Goal: Task Accomplishment & Management: Manage account settings

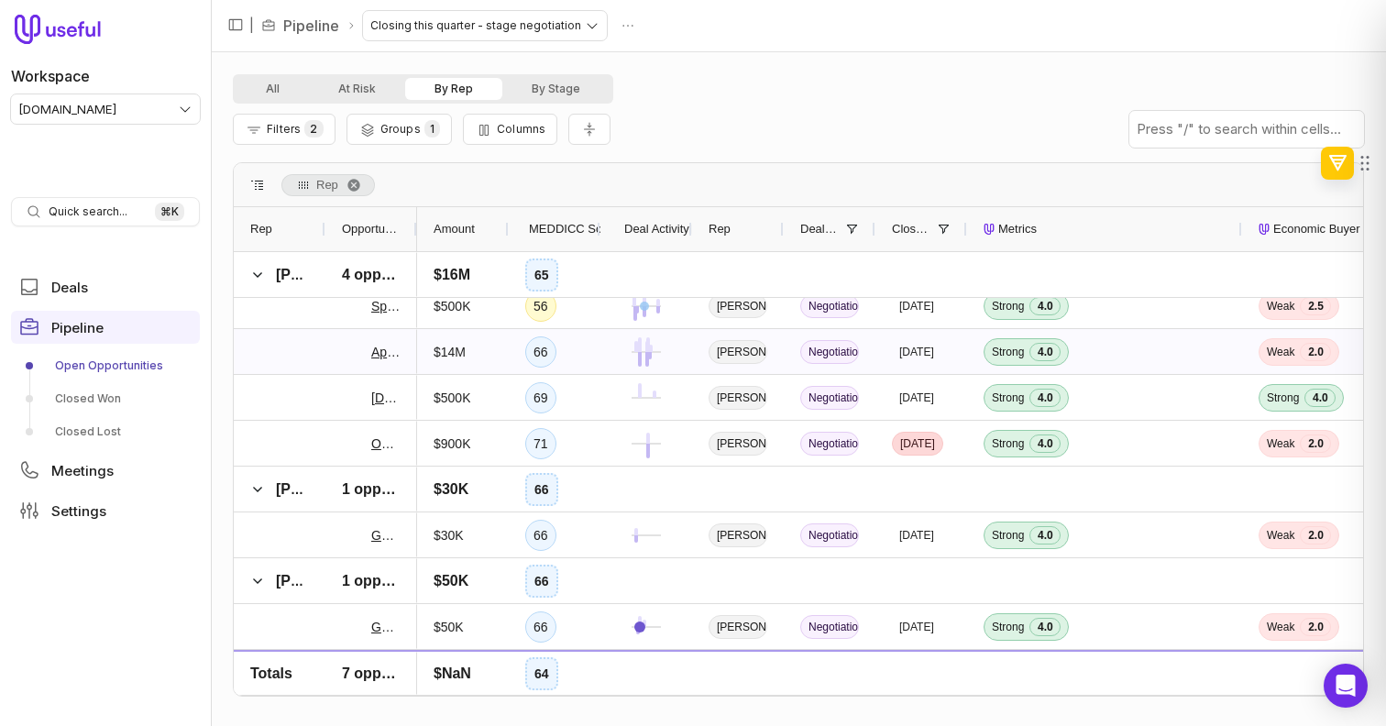
scroll to position [765, 0]
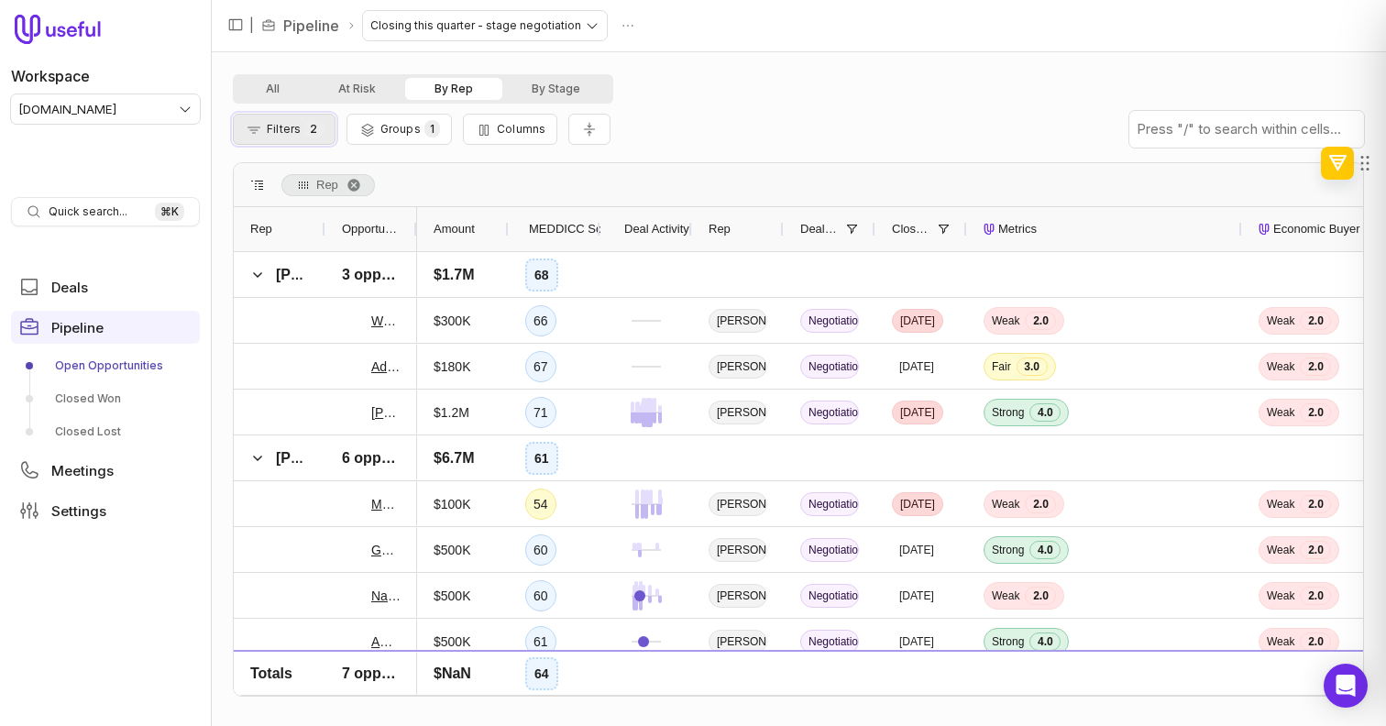
click at [325, 128] on button "Filters 2" at bounding box center [284, 129] width 103 height 31
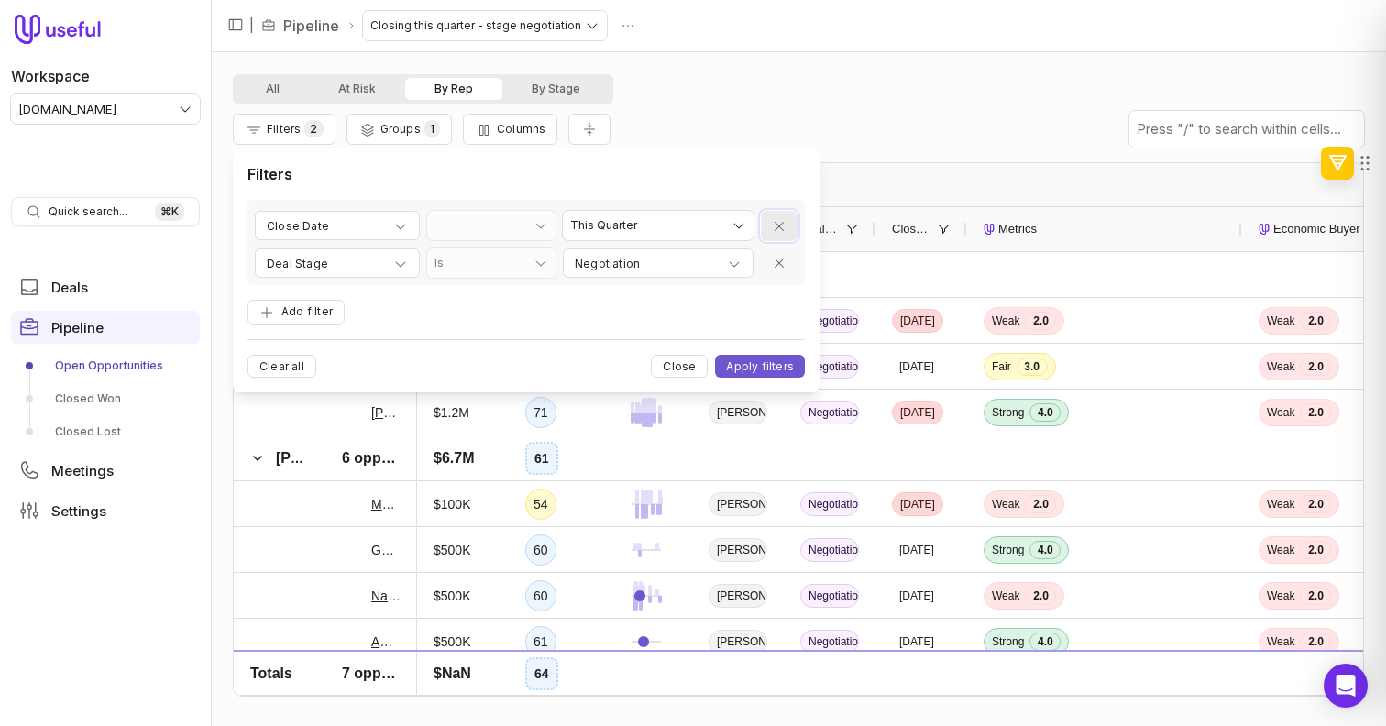
click at [779, 226] on icon "Remove filter" at bounding box center [779, 226] width 15 height 15
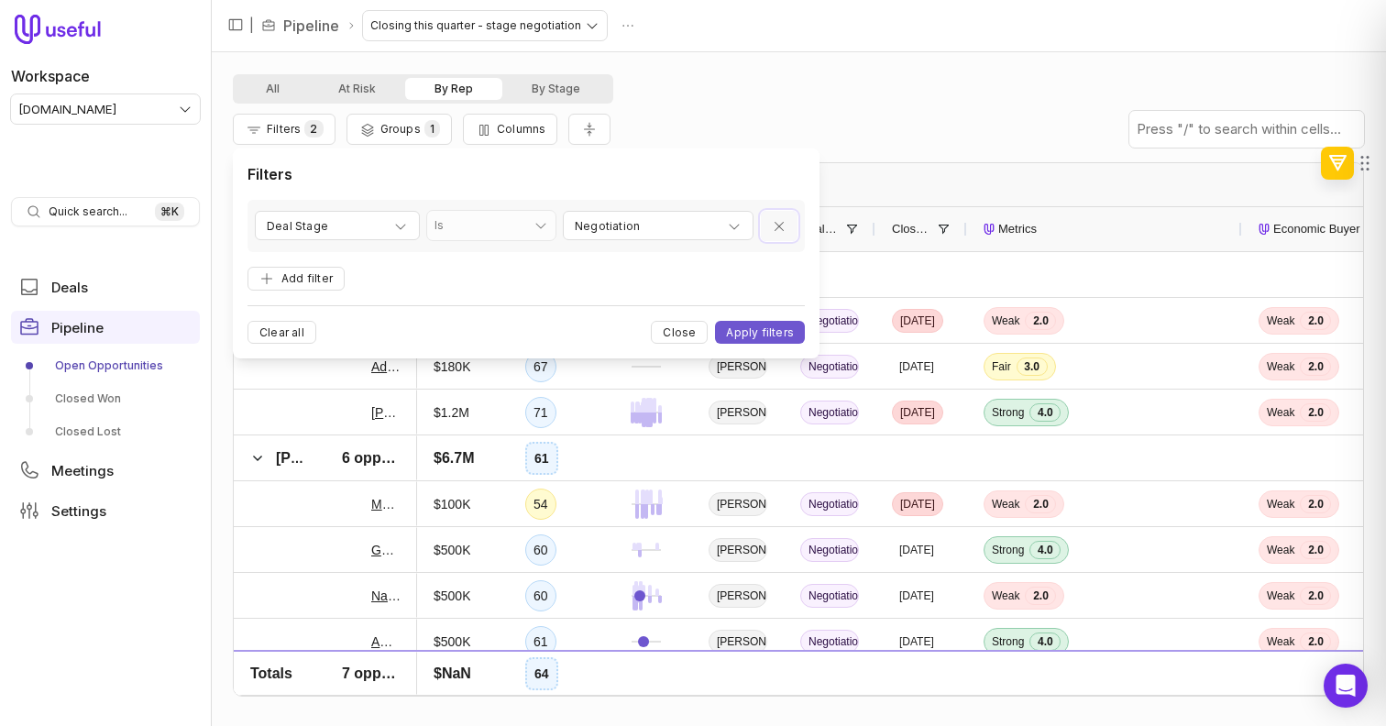
click at [779, 226] on icon "Remove filter" at bounding box center [779, 226] width 9 height 9
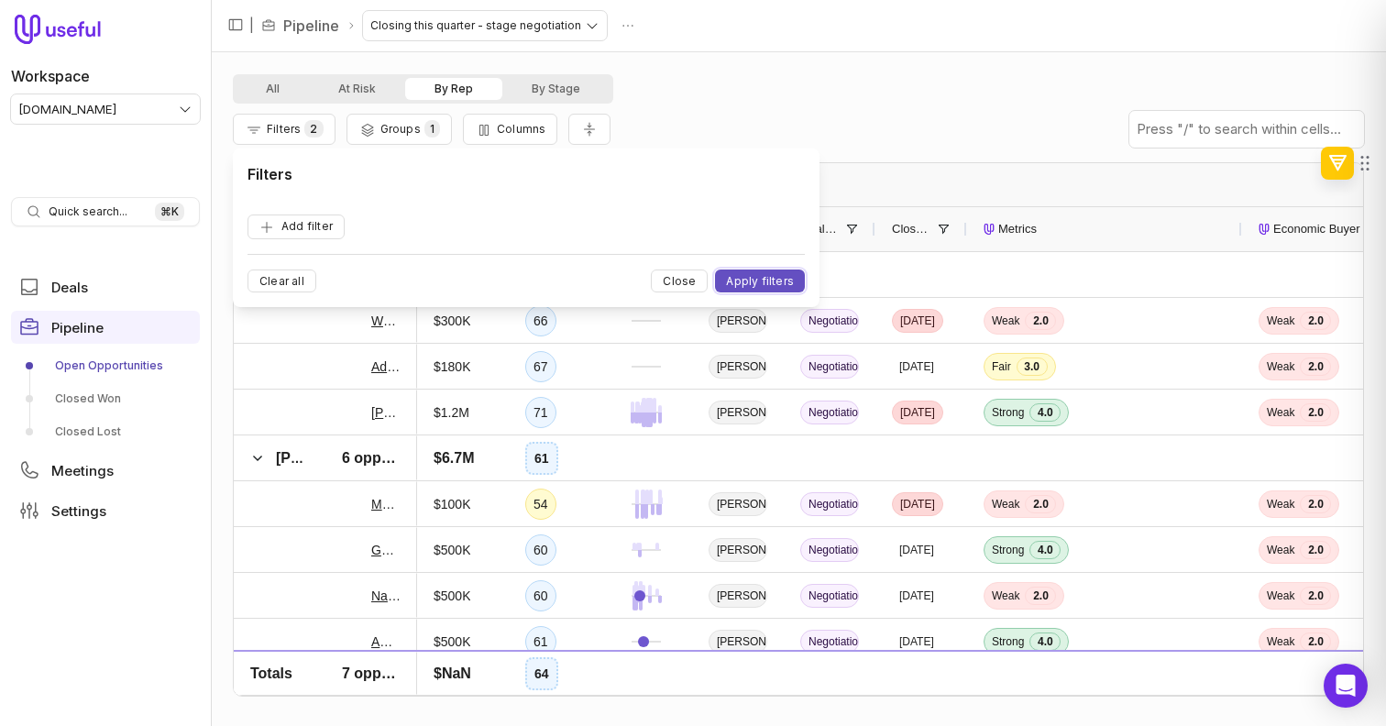
click at [776, 277] on button "Apply filters" at bounding box center [760, 281] width 90 height 23
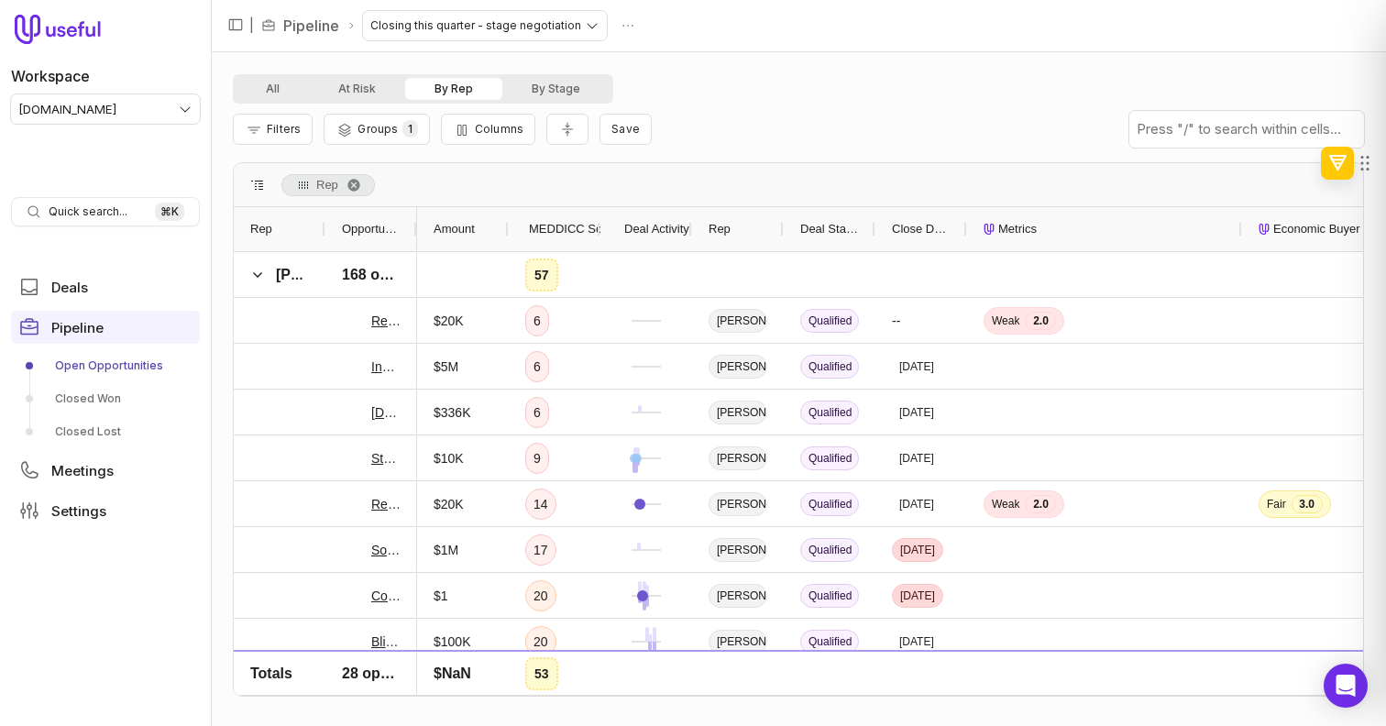
click at [662, 232] on span "Deal Activity" at bounding box center [656, 229] width 65 height 22
click at [565, 230] on span "MEDDICC Score" at bounding box center [574, 229] width 90 height 22
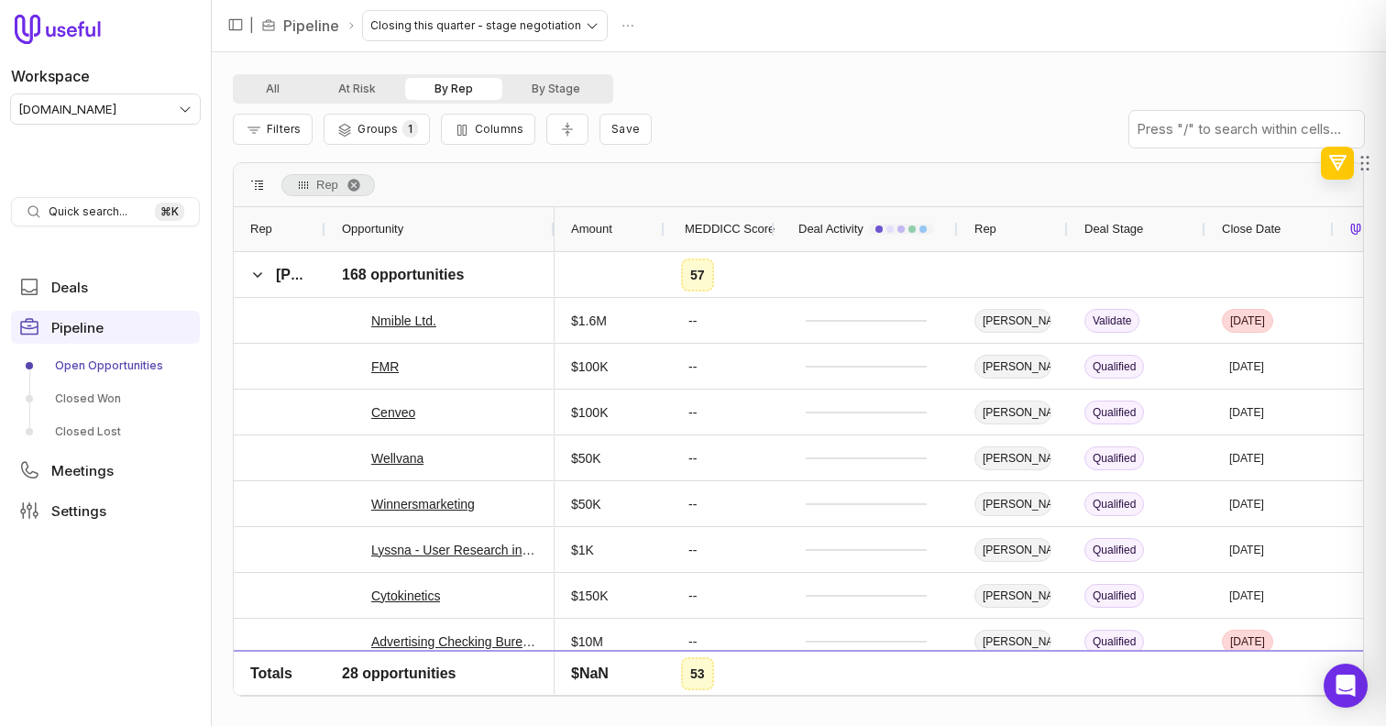
click at [565, 230] on div "Amount" at bounding box center [610, 229] width 110 height 44
click at [705, 229] on span "MEDDICC Score" at bounding box center [730, 229] width 90 height 22
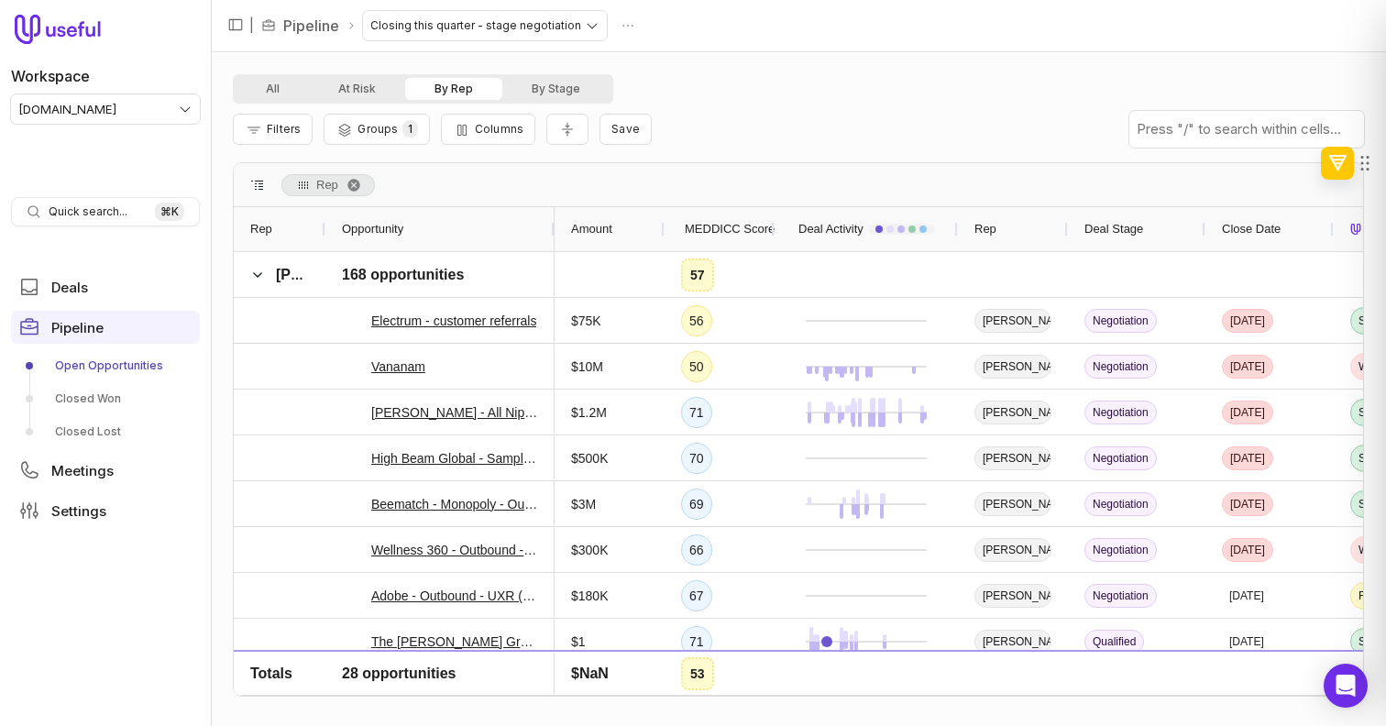
click at [471, 98] on button "By Rep" at bounding box center [453, 89] width 97 height 22
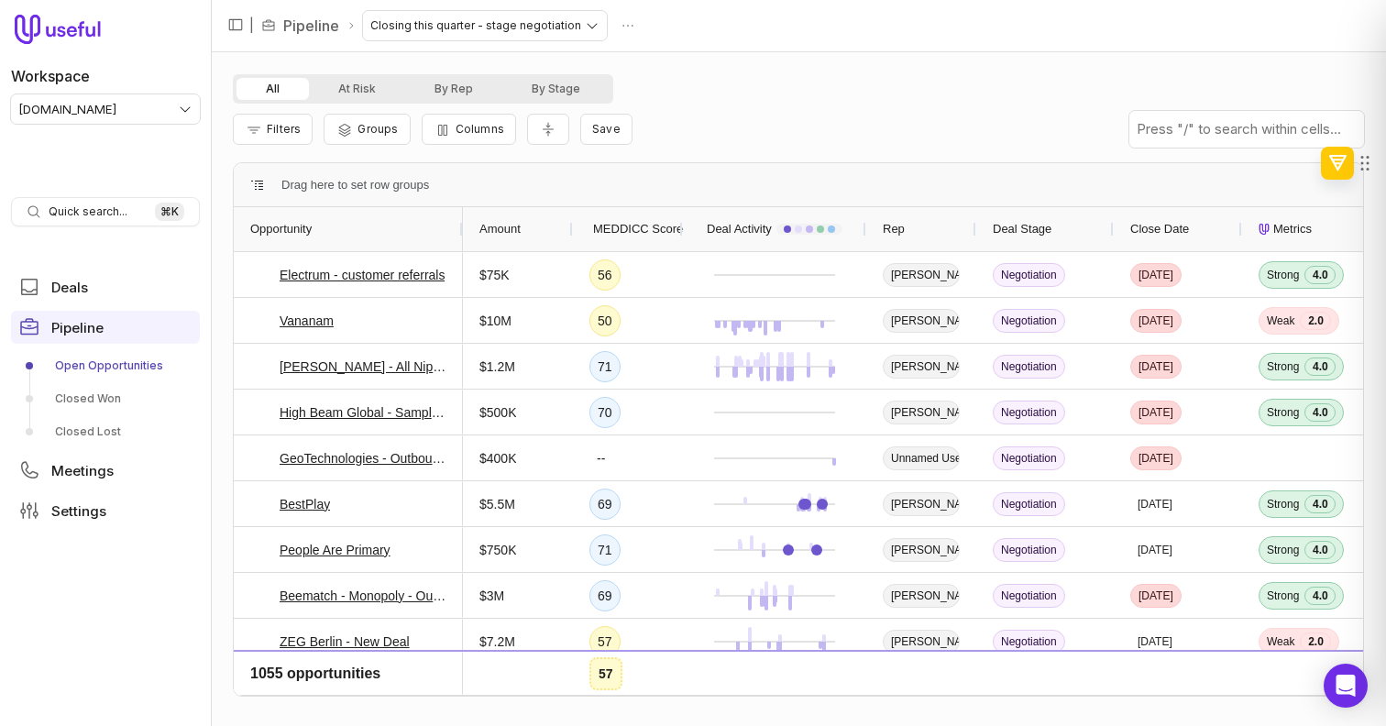
click at [619, 227] on span "MEDDICC Score" at bounding box center [638, 229] width 90 height 22
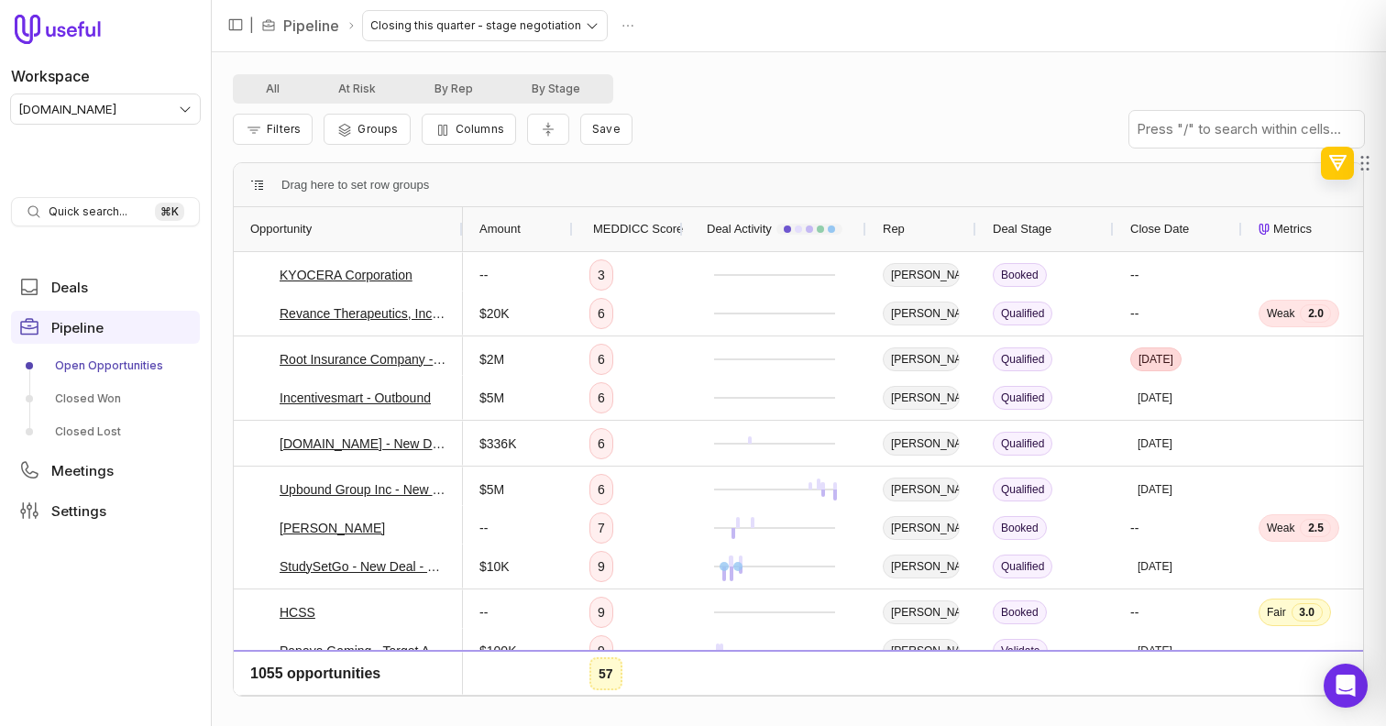
click at [619, 227] on span "MEDDICC Score" at bounding box center [638, 229] width 90 height 22
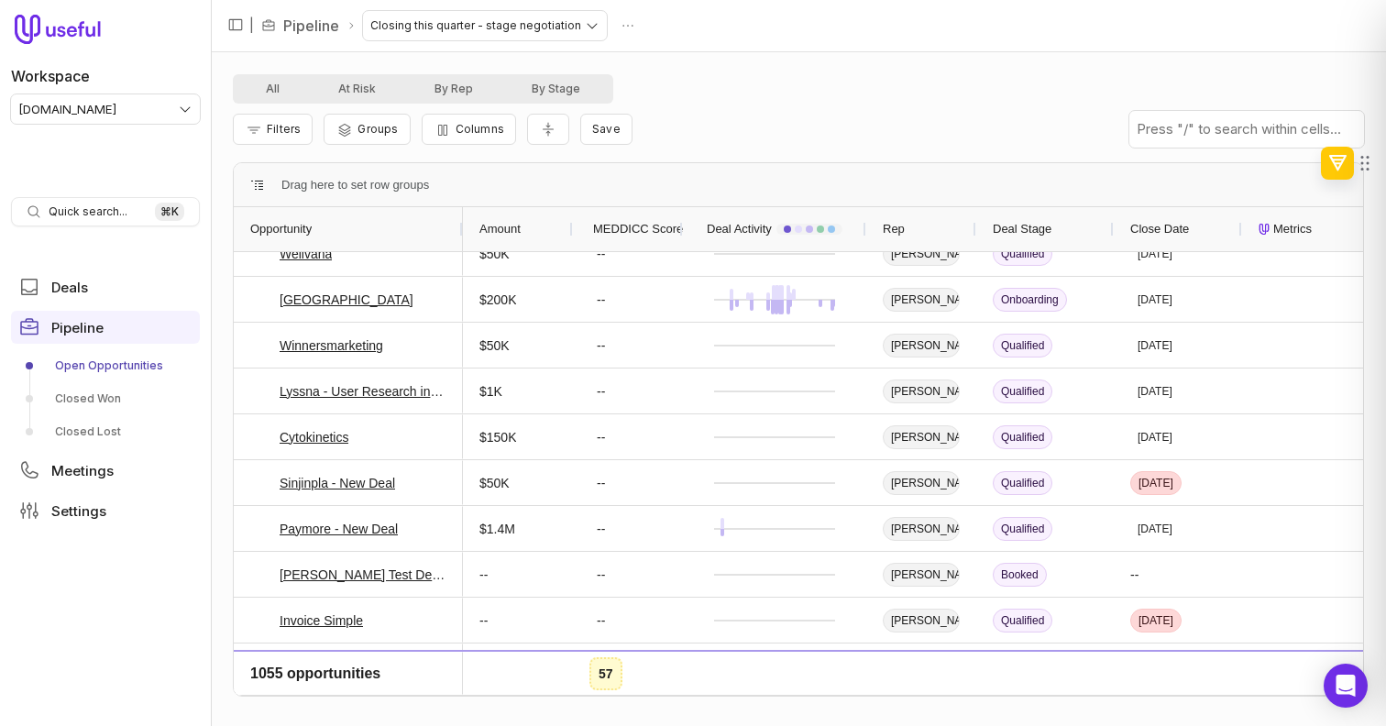
scroll to position [575, 0]
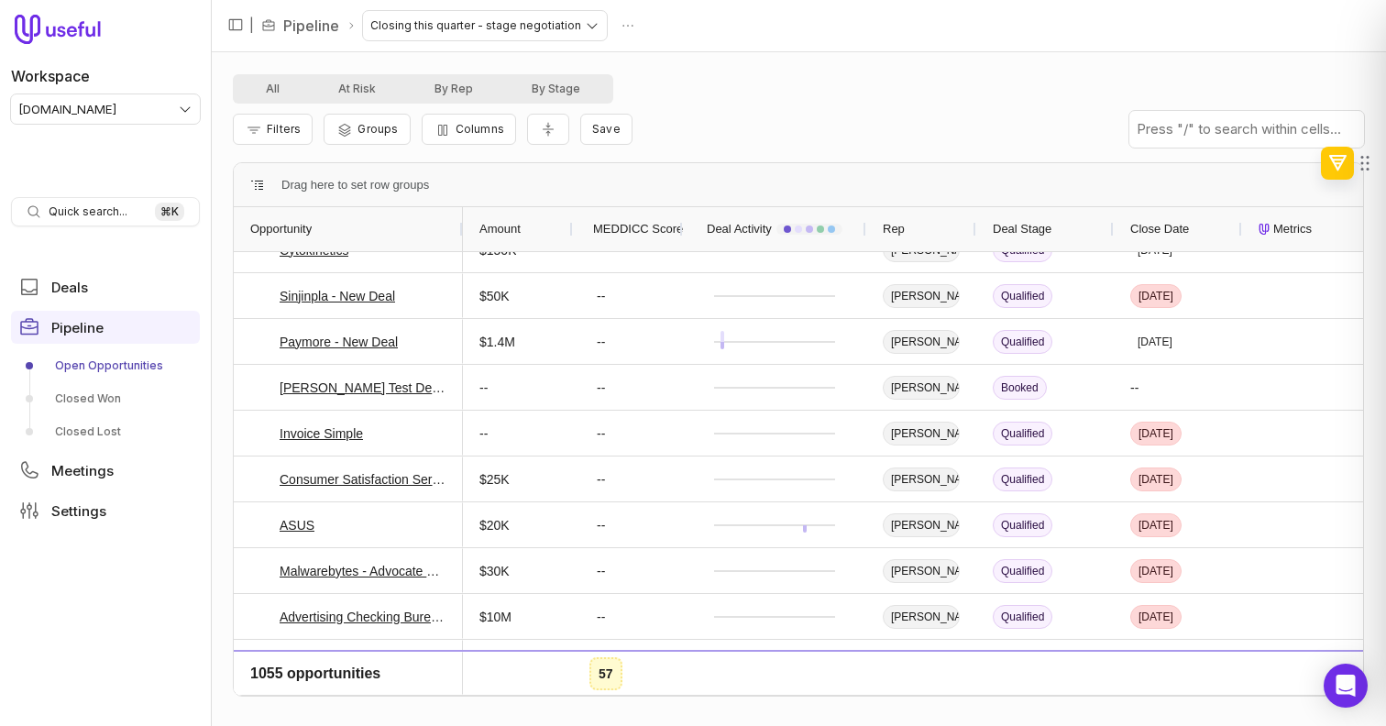
click at [644, 239] on span "MEDDICC Score" at bounding box center [638, 229] width 90 height 22
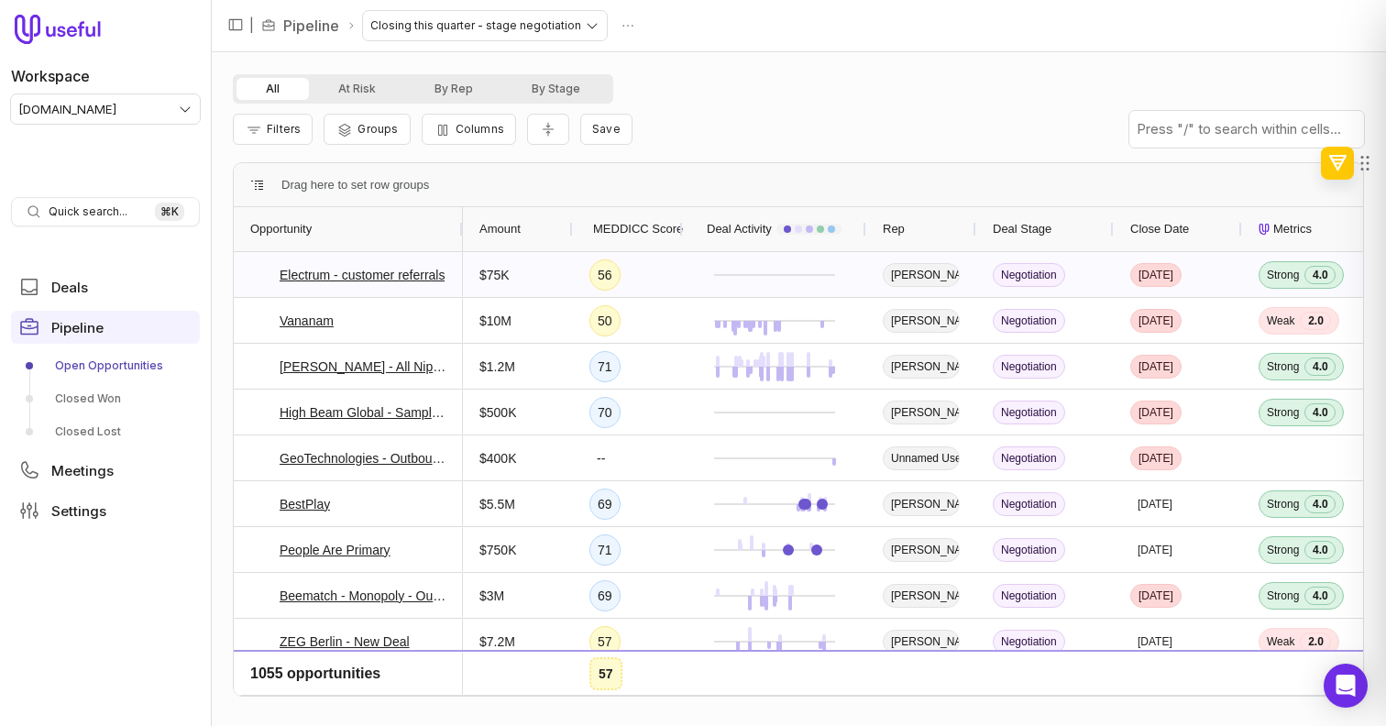
click at [659, 235] on span "MEDDICC Score" at bounding box center [638, 229] width 90 height 22
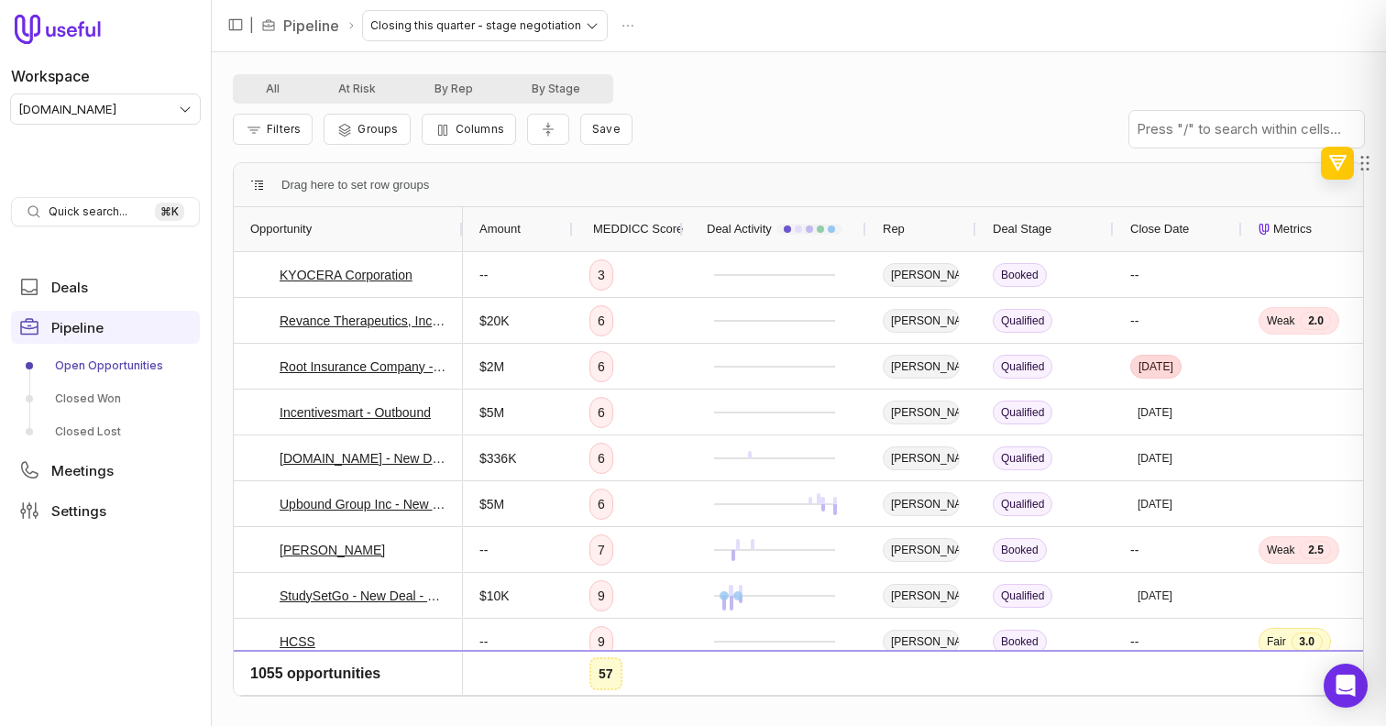
click at [658, 234] on span "MEDDICC Score" at bounding box center [638, 229] width 90 height 22
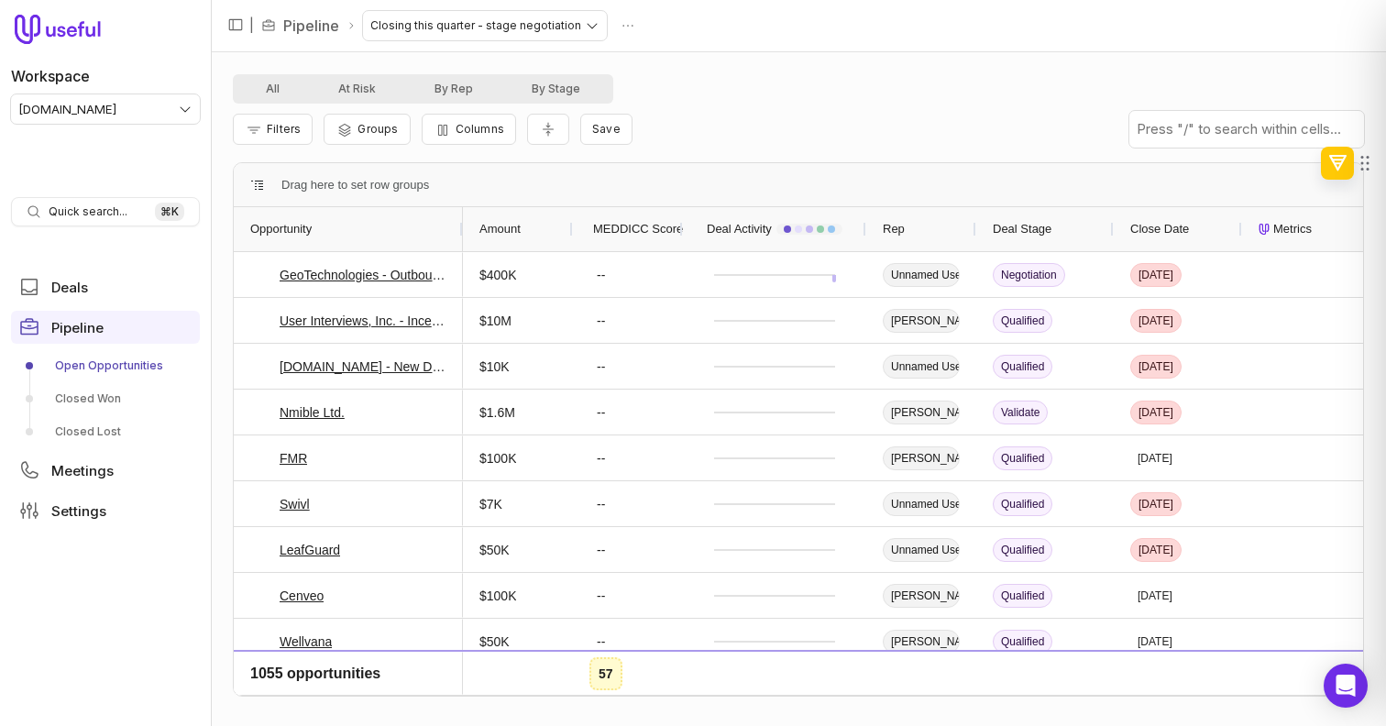
click at [658, 234] on span "MEDDICC Score" at bounding box center [638, 229] width 90 height 22
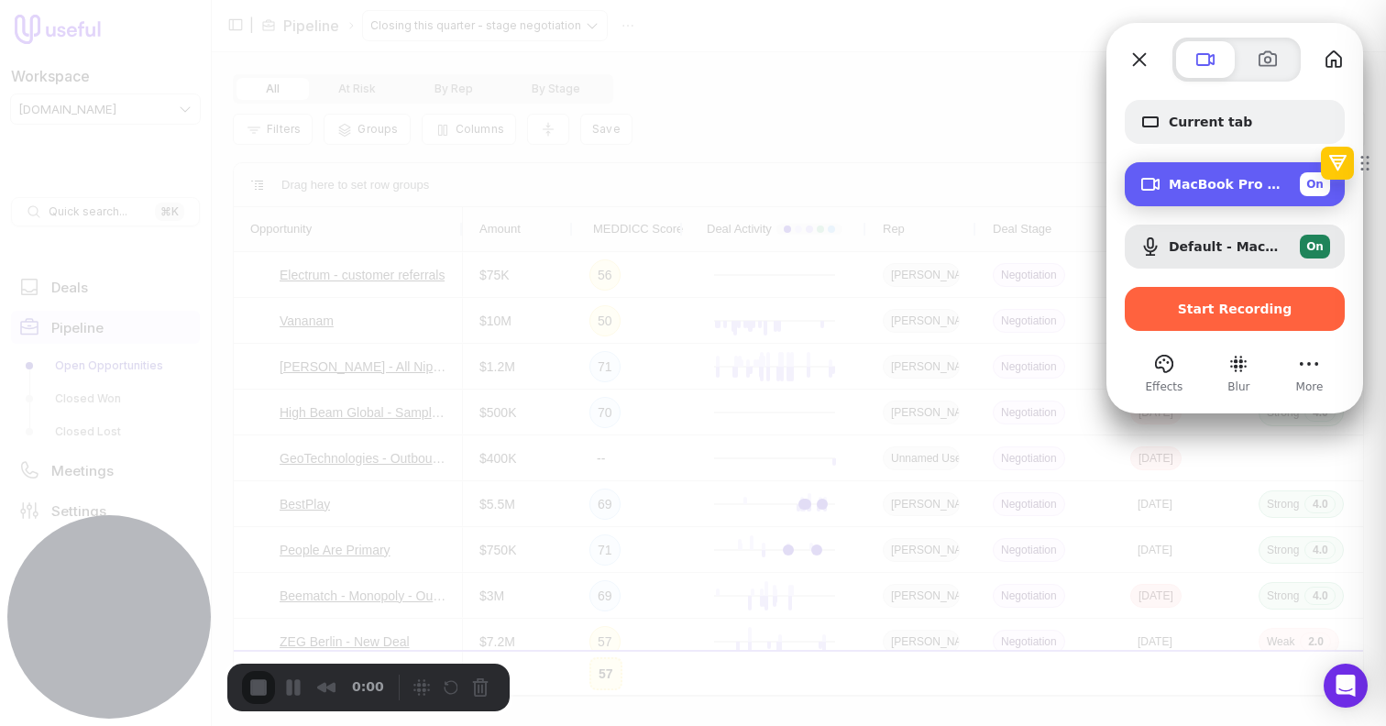
click at [1249, 179] on span "MacBook Pro Camera (0000:0001)" at bounding box center [1227, 184] width 116 height 15
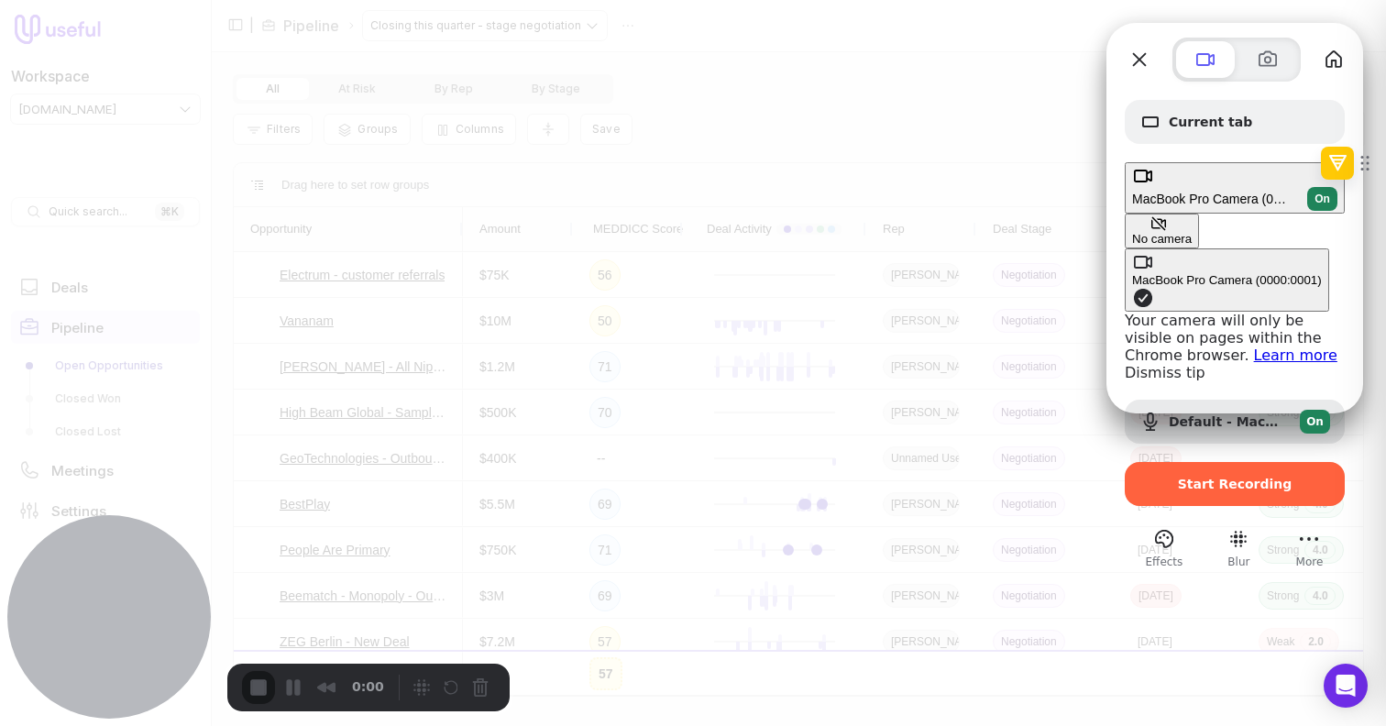
click at [1132, 232] on div "No camera" at bounding box center [1162, 239] width 60 height 14
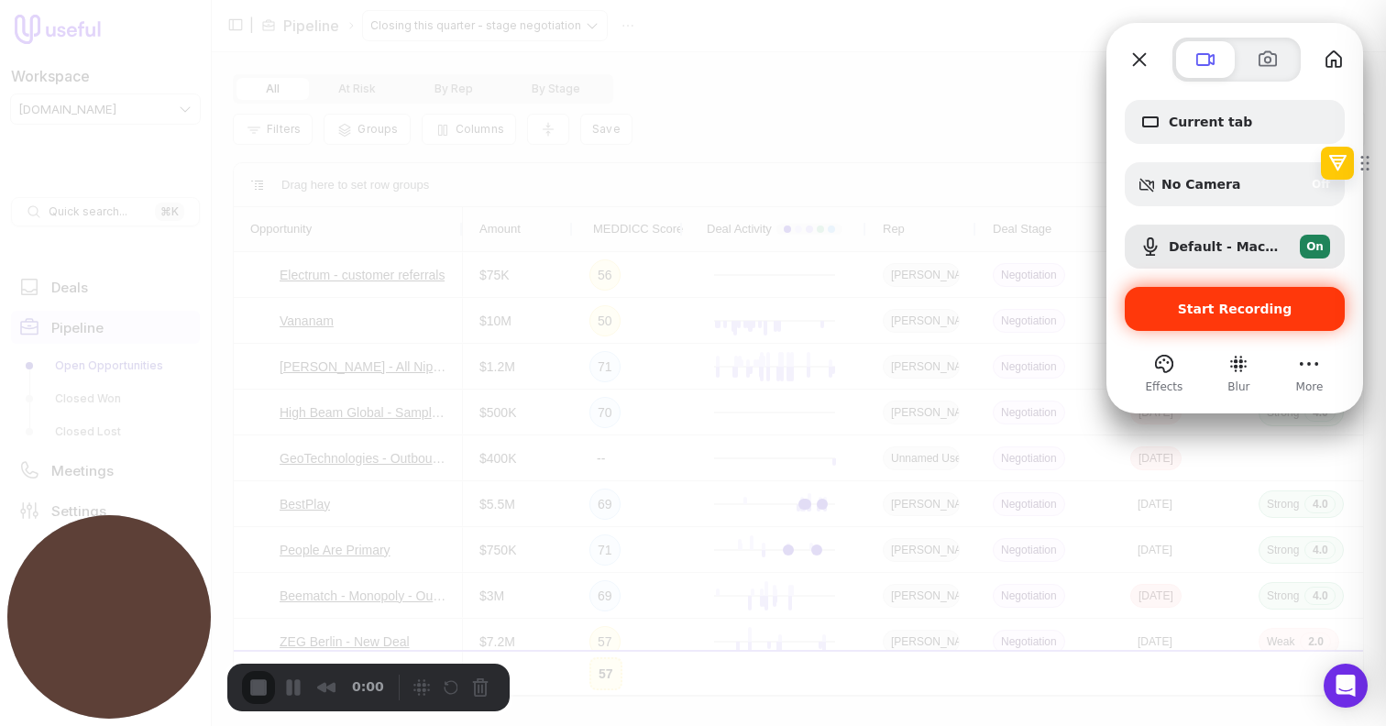
click at [1151, 299] on div "Start Recording" at bounding box center [1235, 309] width 220 height 44
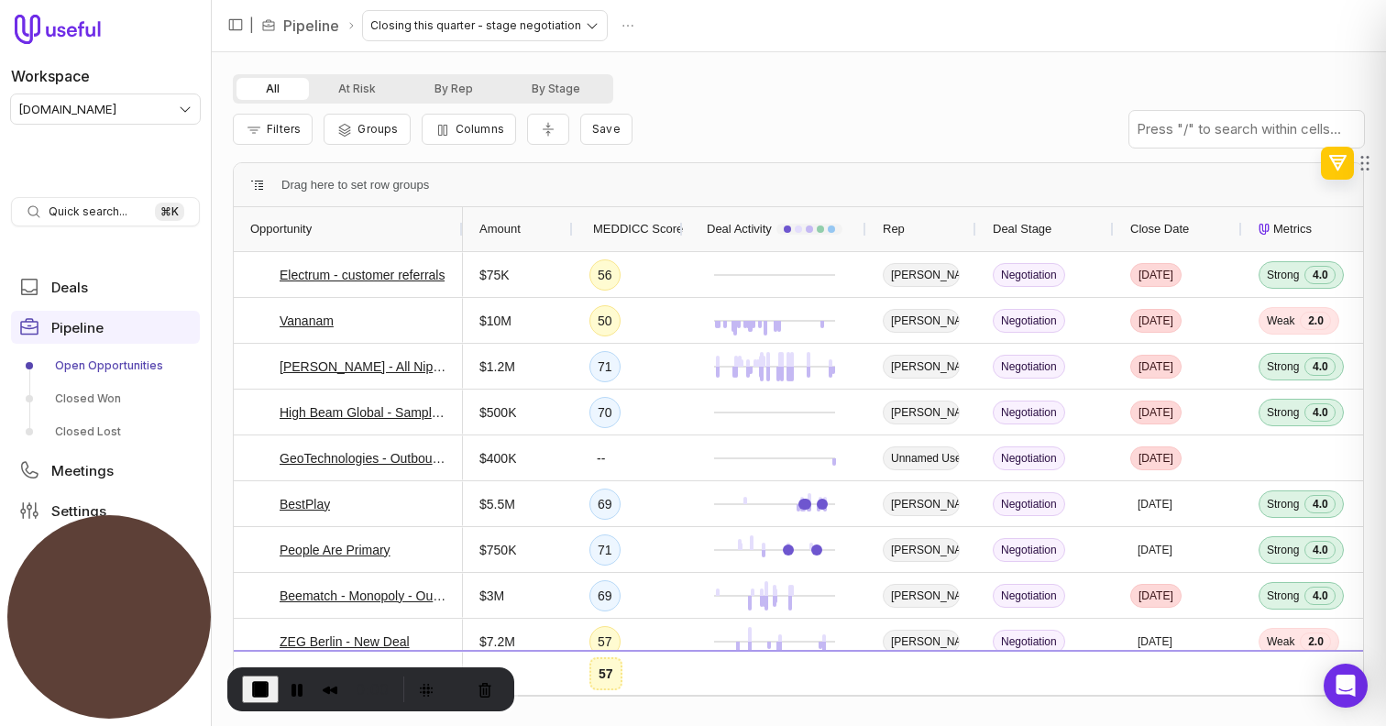
click at [921, 158] on div "All At Risk By Rep By Stage Filters Groups Columns Save Press ENTER to sort Dra…" at bounding box center [798, 389] width 1131 height 630
click at [664, 233] on span "MEDDICC Score" at bounding box center [638, 229] width 90 height 22
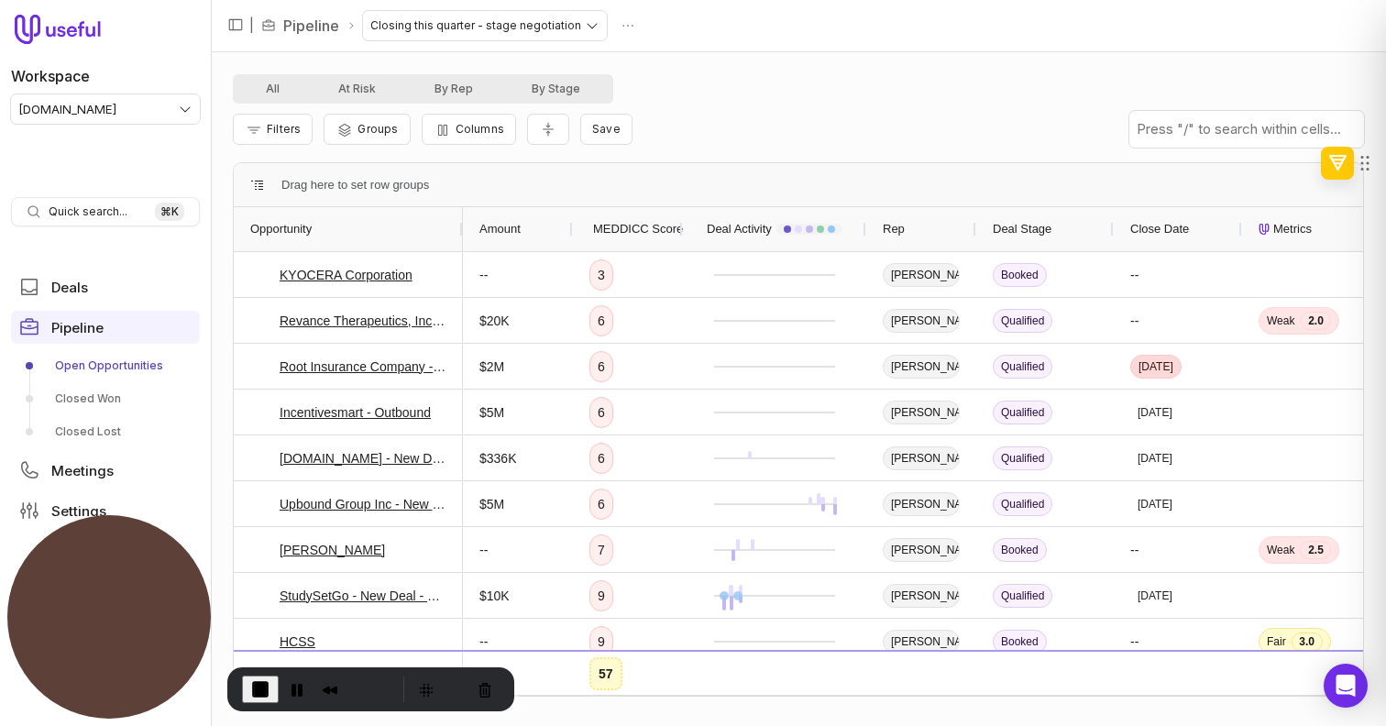
click at [664, 233] on span "MEDDICC Score" at bounding box center [638, 229] width 90 height 22
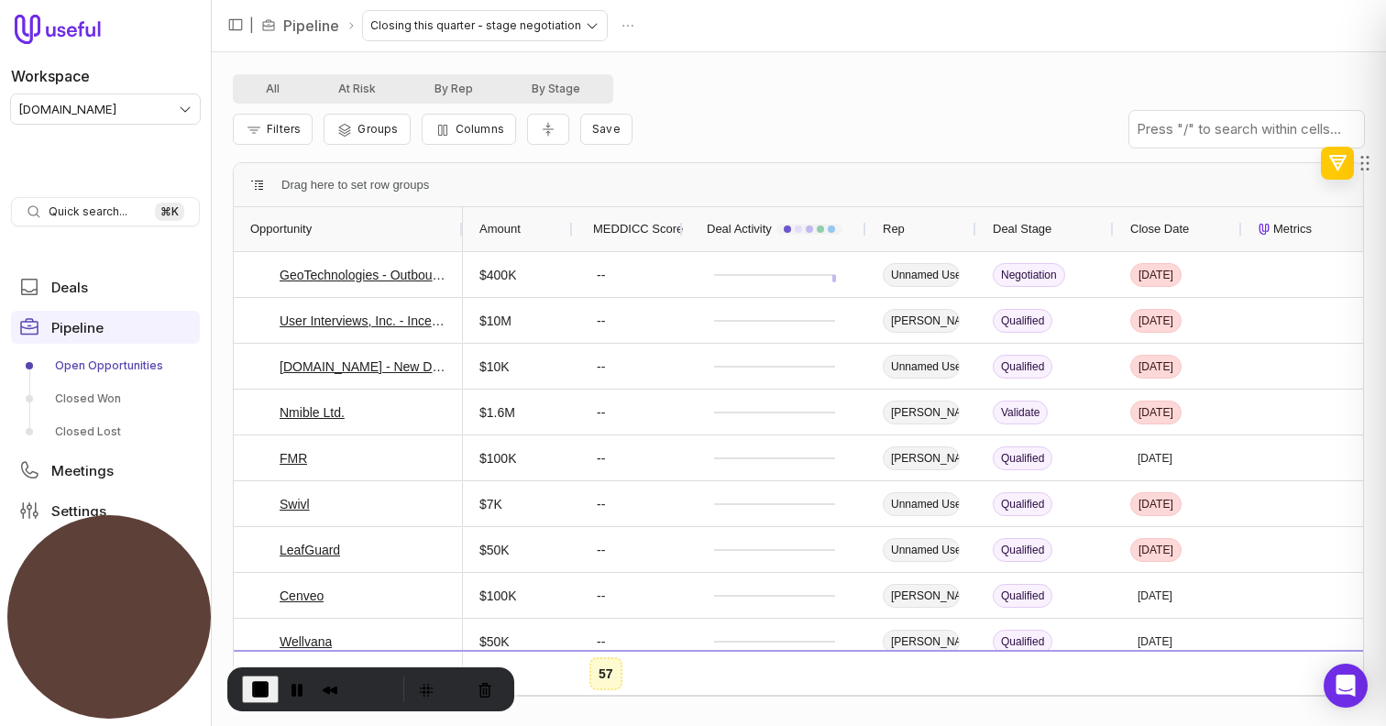
click at [659, 239] on span "MEDDICC Score" at bounding box center [638, 229] width 90 height 22
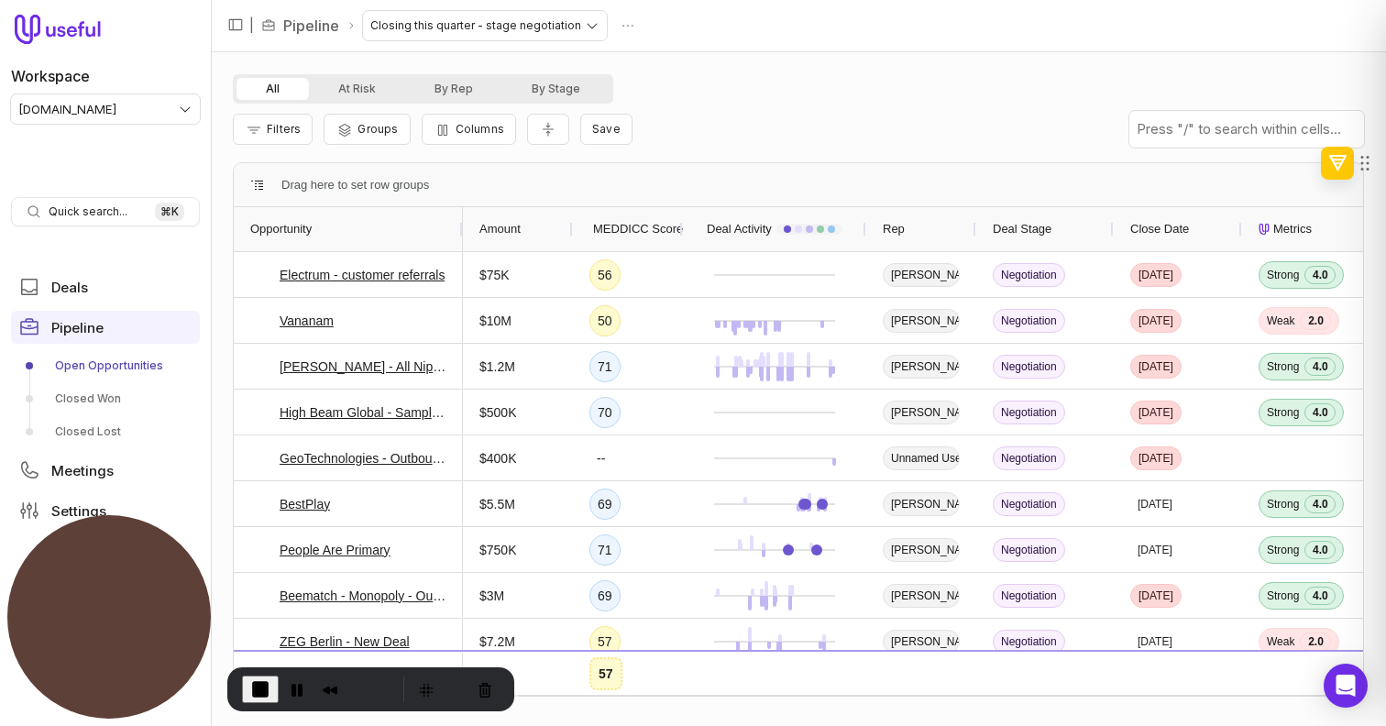
click at [659, 237] on span "MEDDICC Score" at bounding box center [638, 229] width 90 height 22
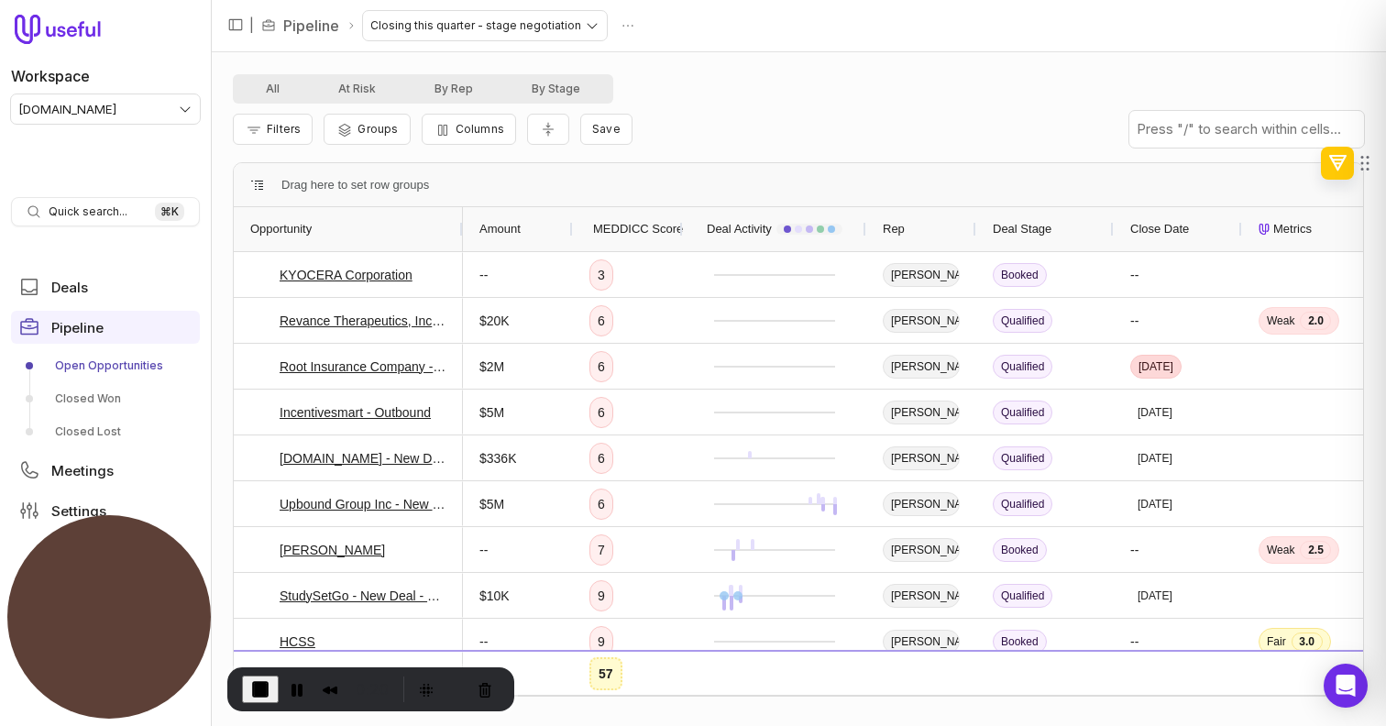
click at [659, 237] on span "MEDDICC Score" at bounding box center [638, 229] width 90 height 22
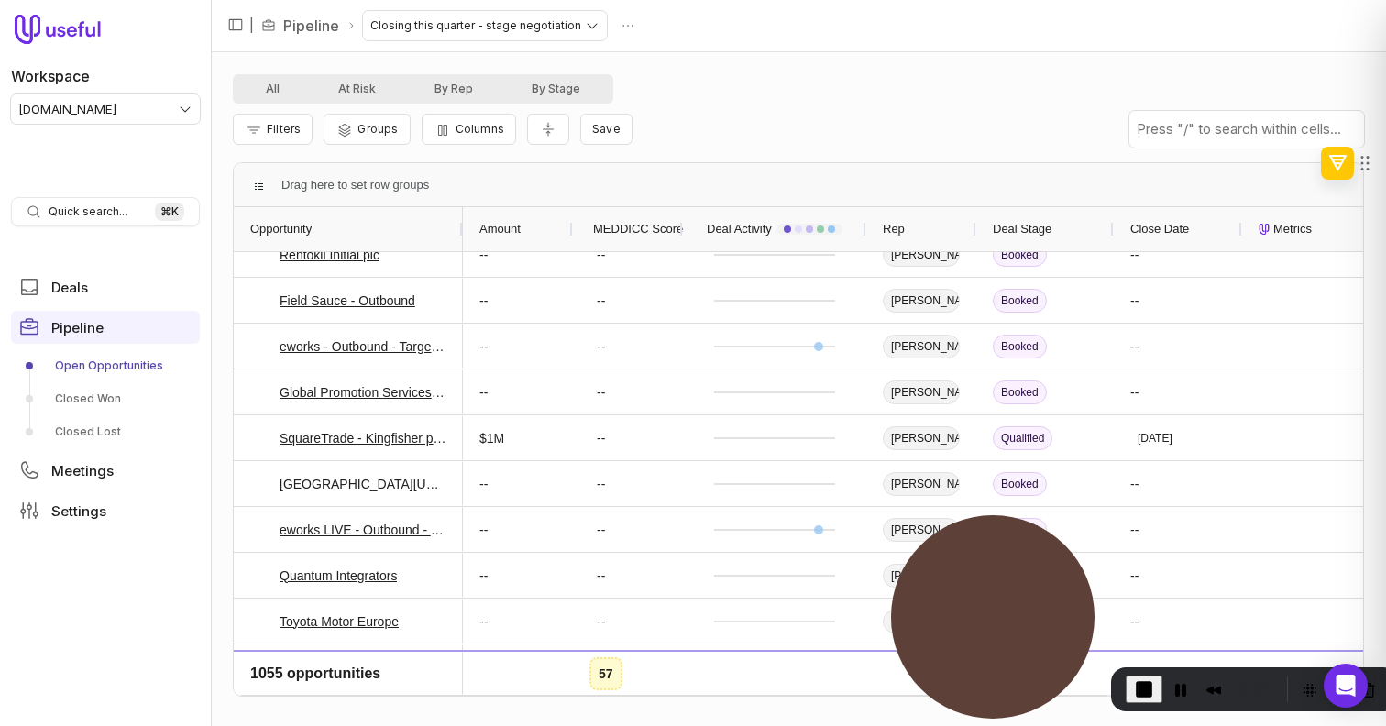
drag, startPoint x: 400, startPoint y: 671, endPoint x: 1283, endPoint y: 687, distance: 883.9
click at [1283, 687] on div "0:35" at bounding box center [1255, 689] width 258 height 29
click at [463, 91] on button "By Rep" at bounding box center [453, 89] width 97 height 22
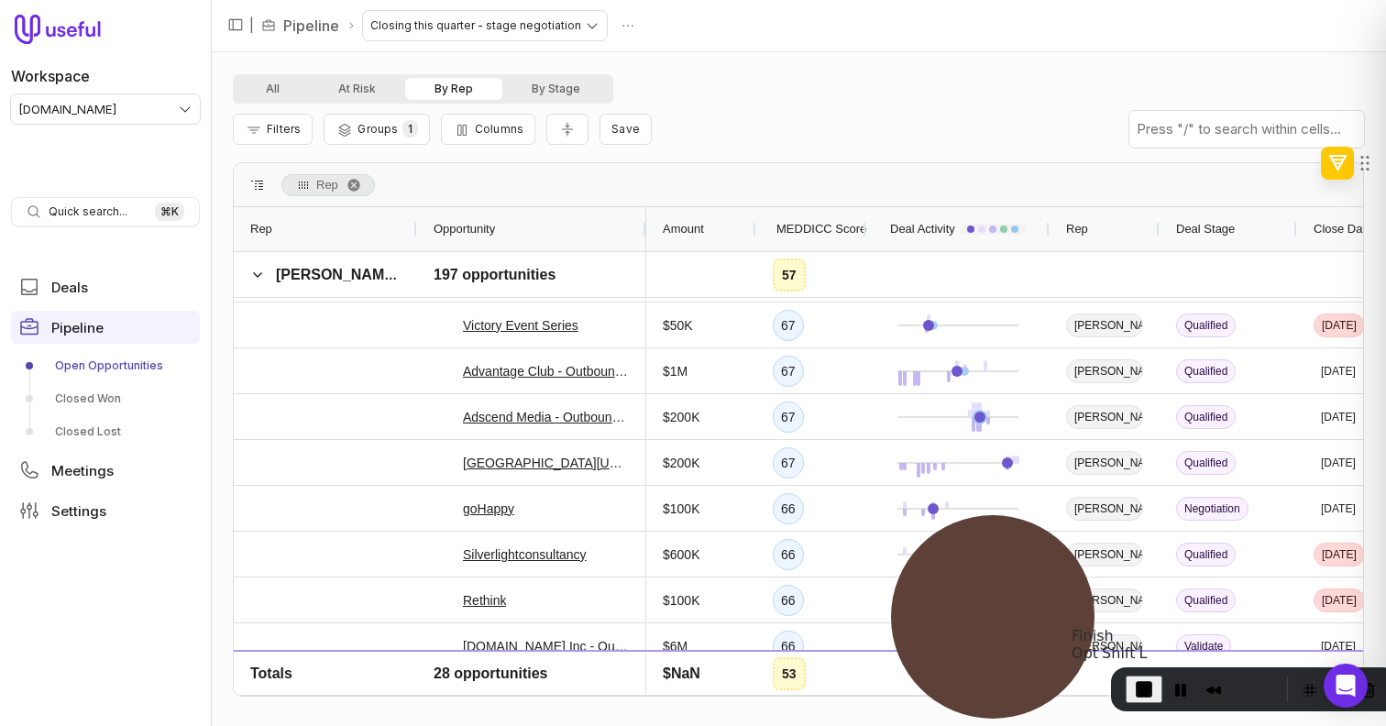
click at [1147, 690] on span "End Recording" at bounding box center [1144, 689] width 22 height 22
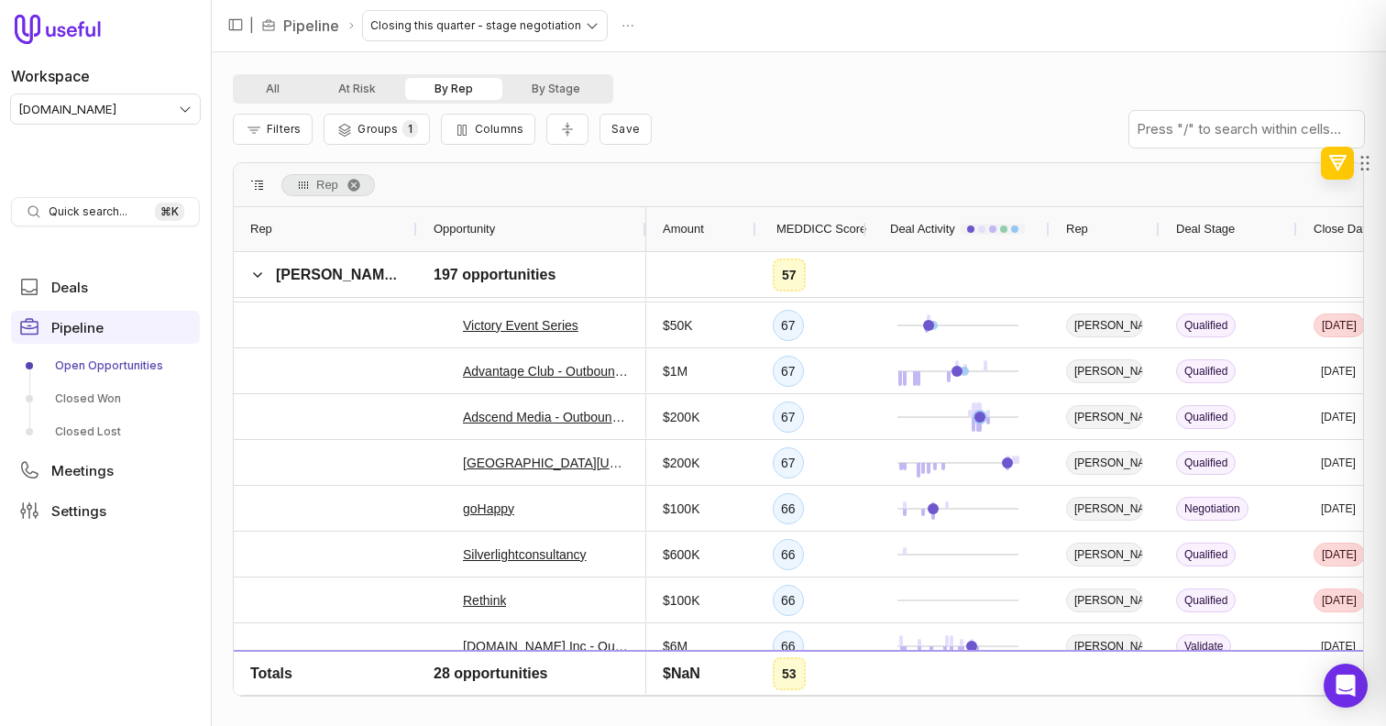
click at [165, 116] on html "Workspace [DOMAIN_NAME] Quick search... ⌘ K Deals Pipeline Open Opportunities C…" at bounding box center [693, 363] width 1386 height 726
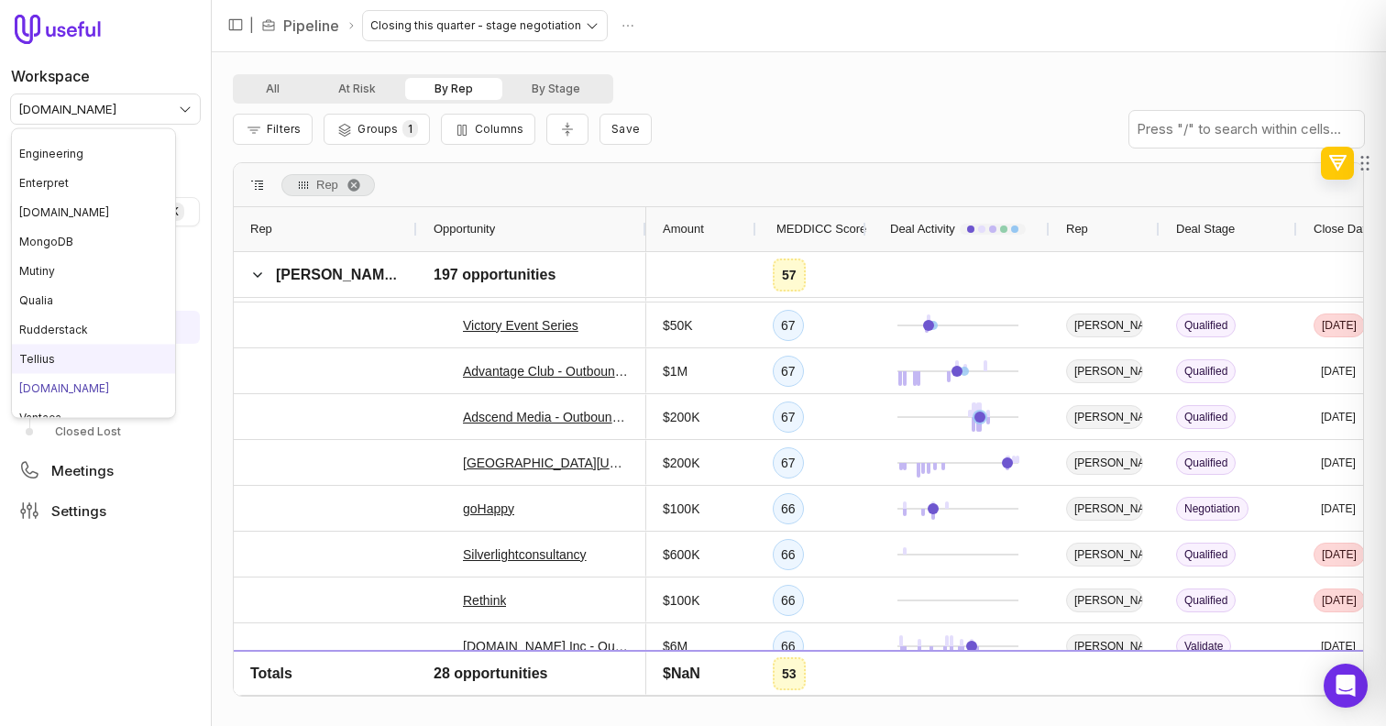
scroll to position [298, 0]
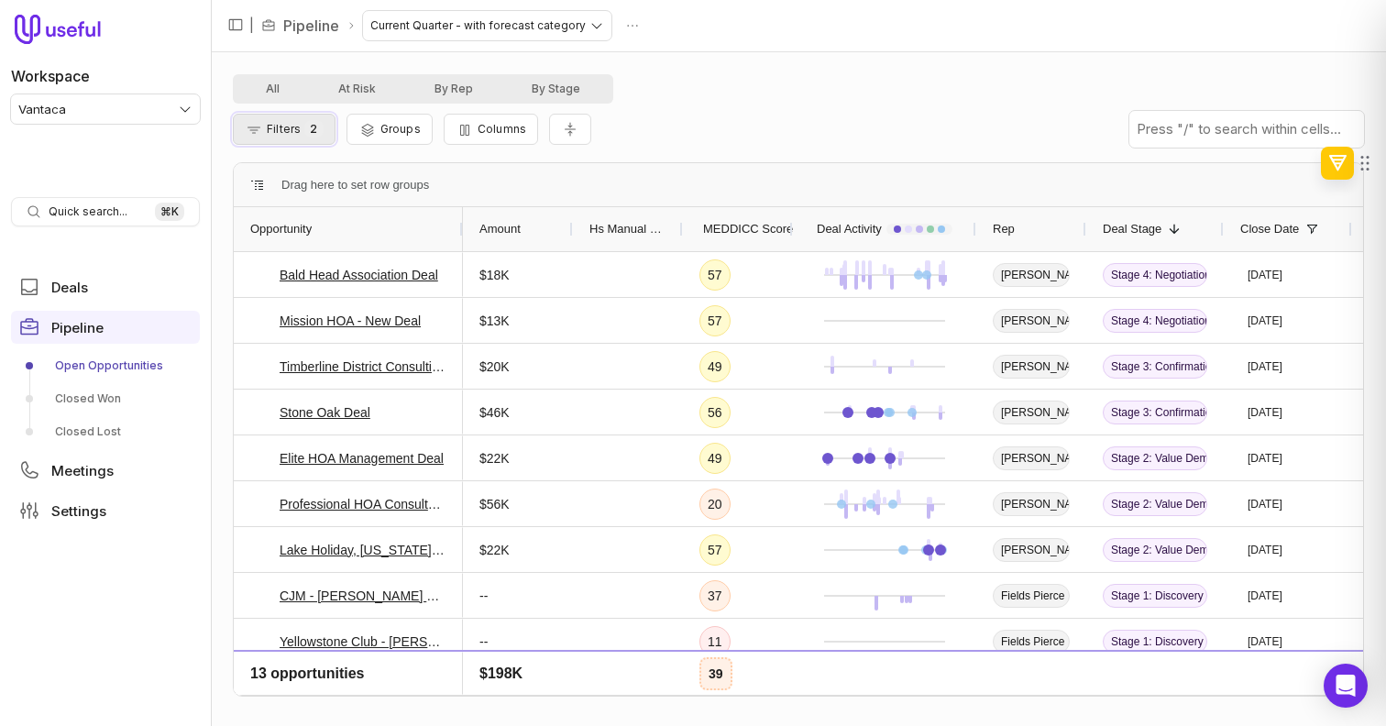
click at [309, 120] on span "2" at bounding box center [313, 128] width 18 height 17
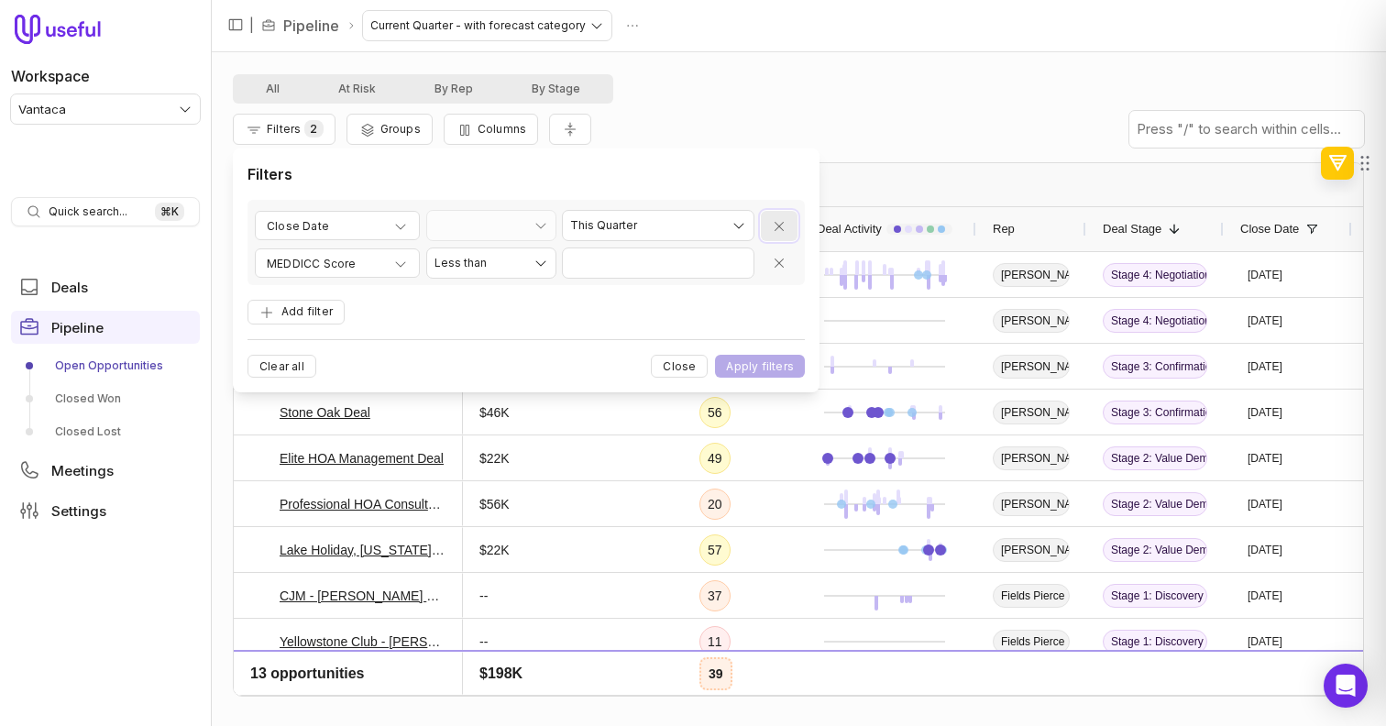
click at [773, 234] on button "Remove filter" at bounding box center [779, 226] width 37 height 30
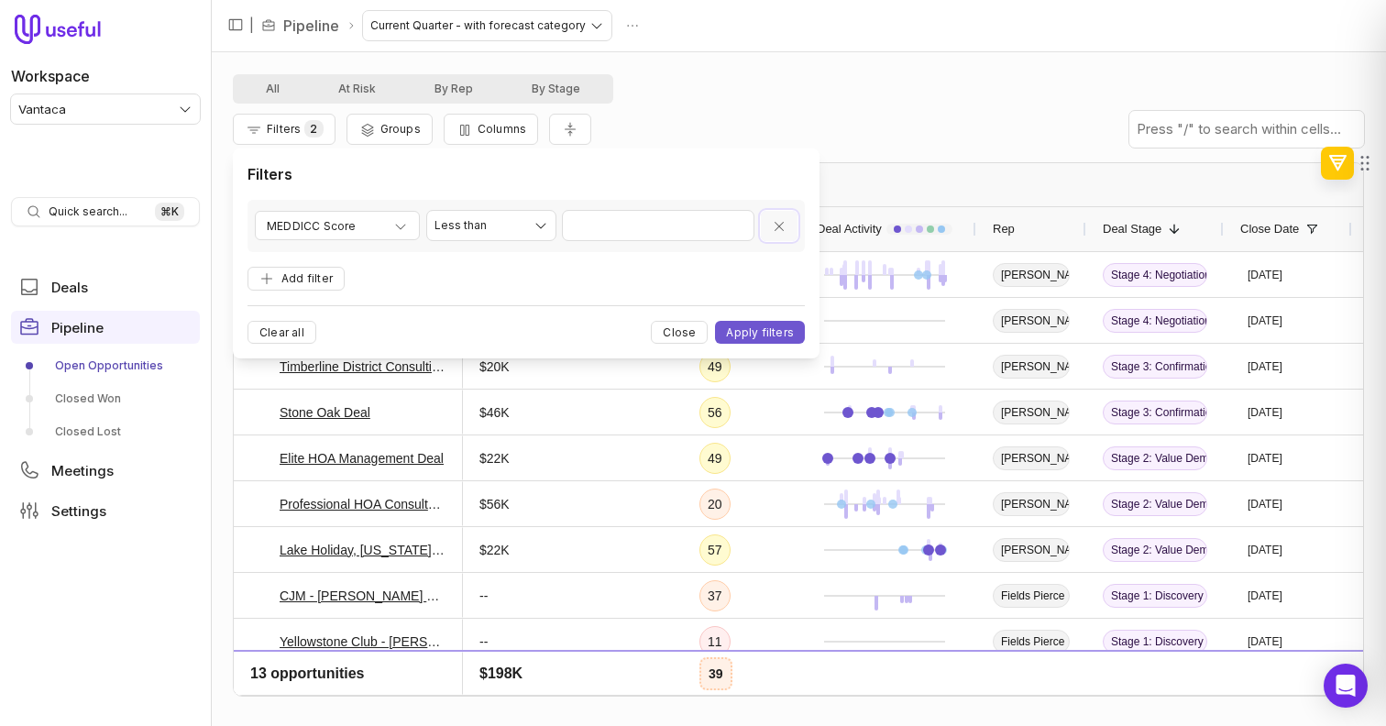
click at [773, 234] on button "Remove filter" at bounding box center [779, 226] width 37 height 30
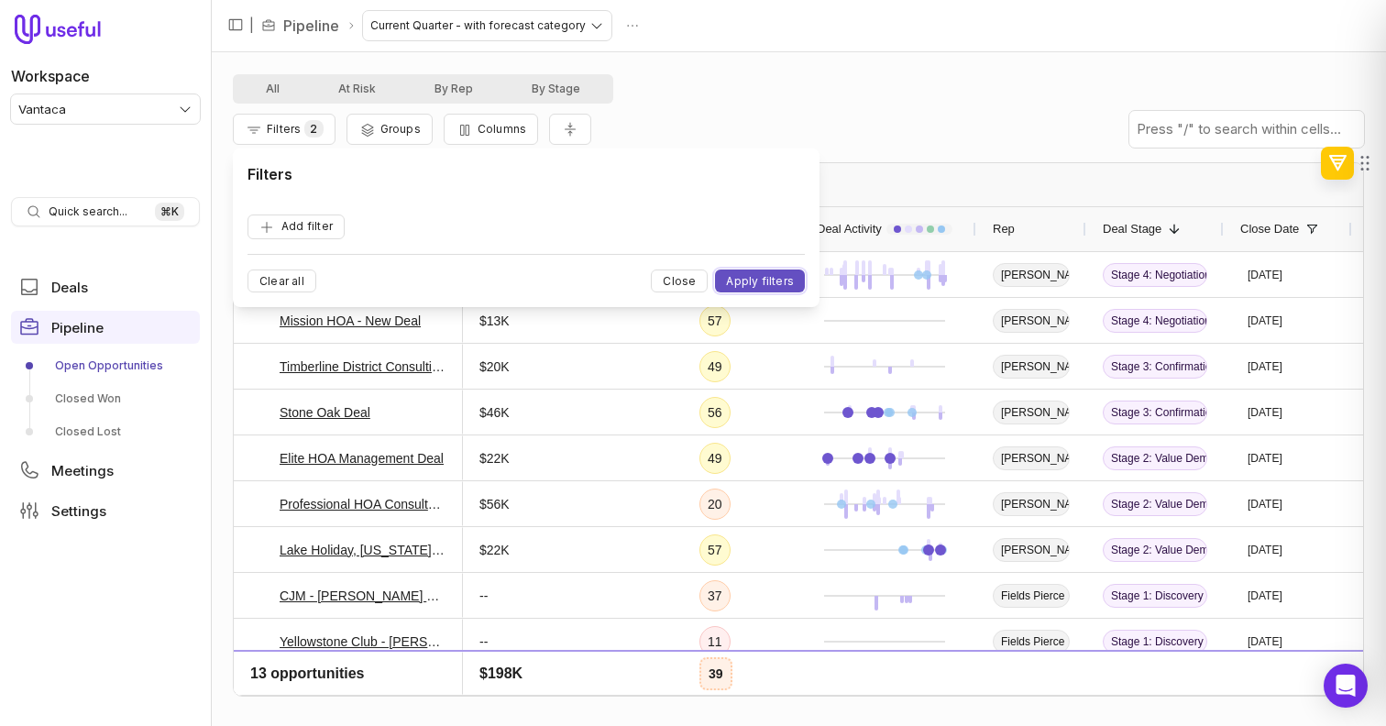
click at [767, 270] on button "Apply filters" at bounding box center [760, 281] width 90 height 23
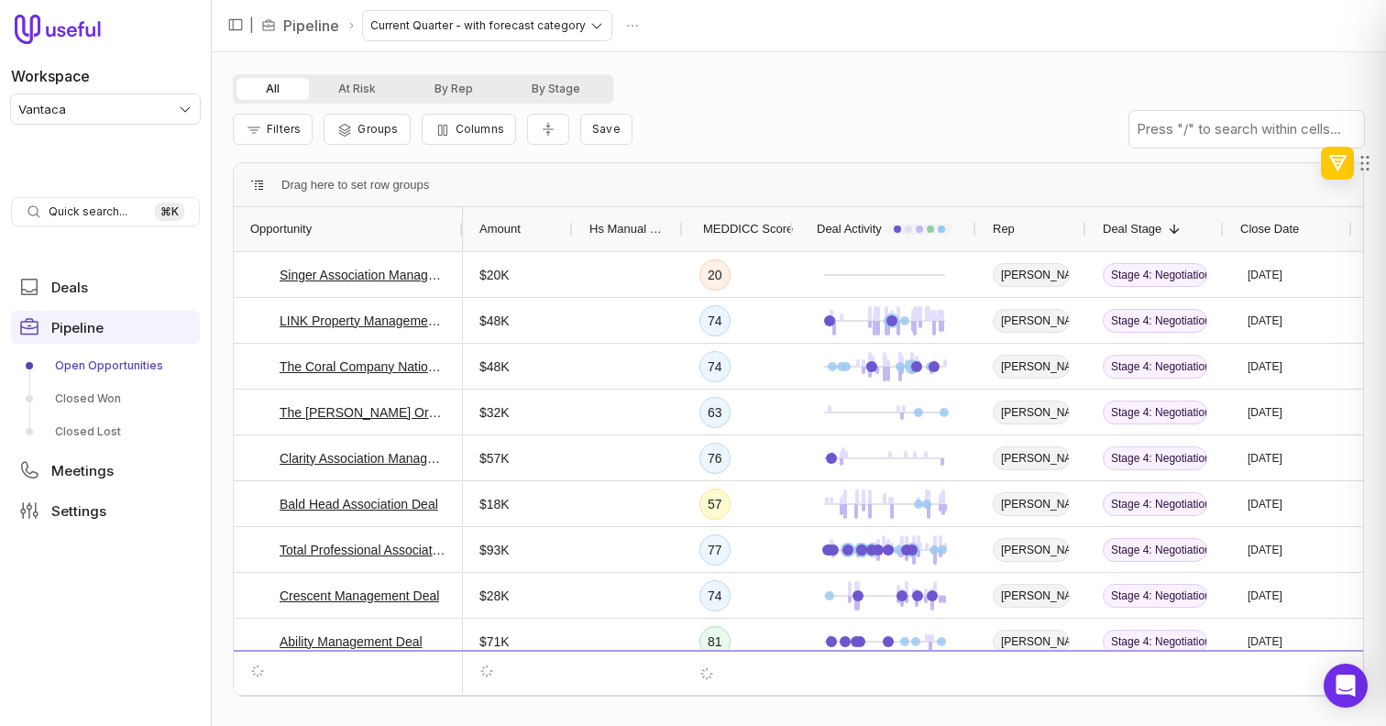
click at [754, 213] on div "MEDDICC Score" at bounding box center [737, 229] width 77 height 44
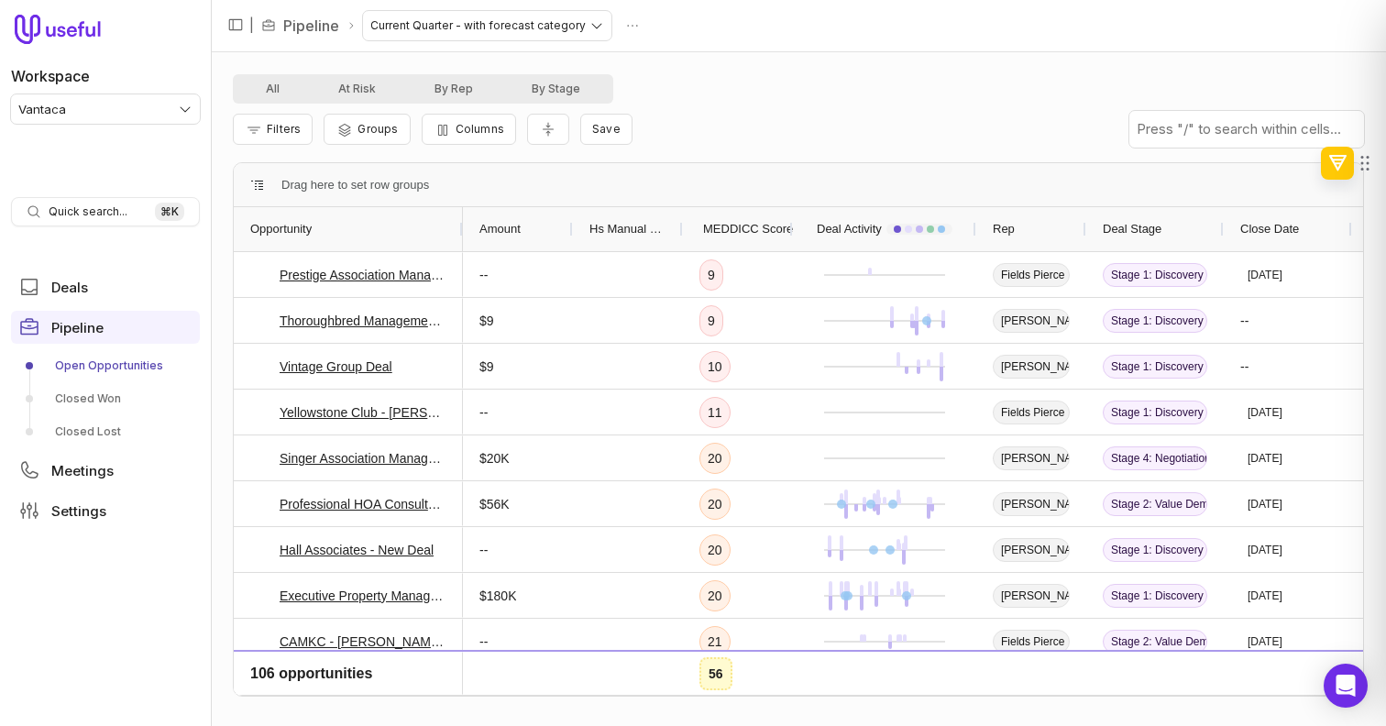
click at [754, 213] on div "MEDDICC Score" at bounding box center [737, 229] width 77 height 44
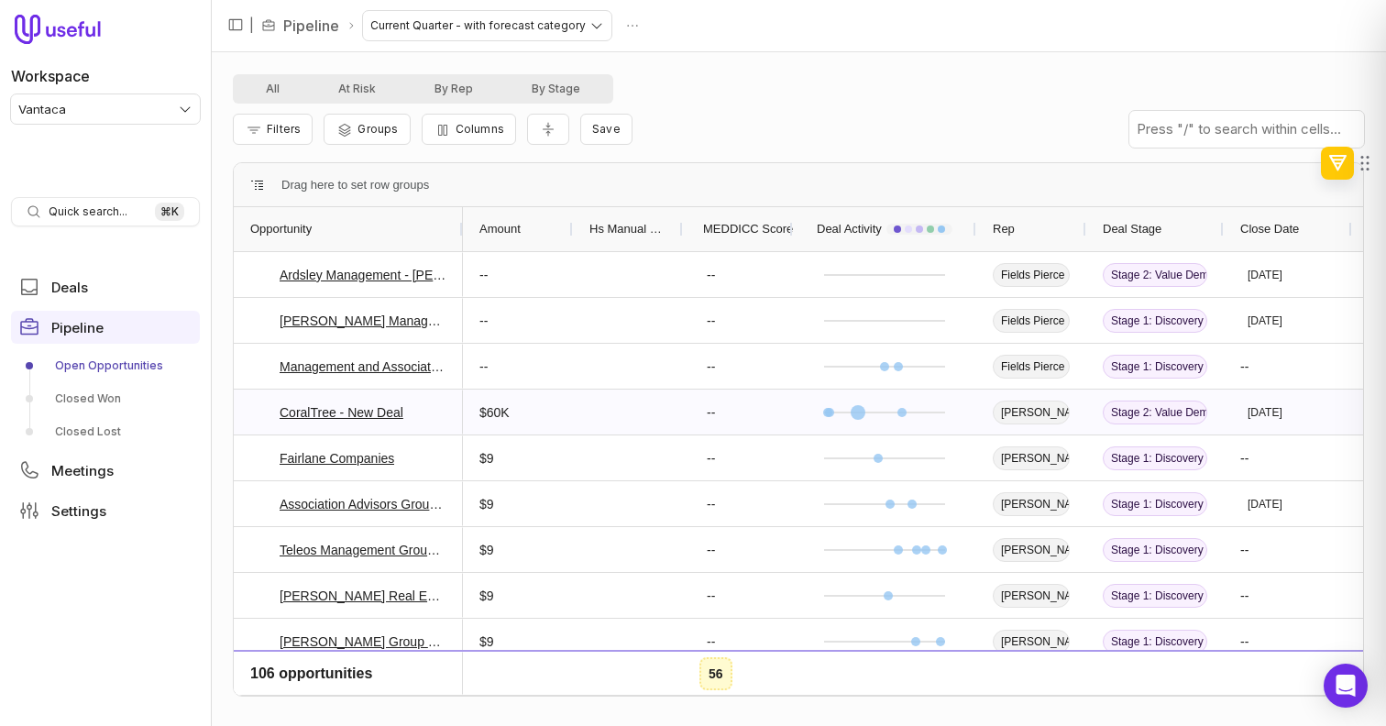
click at [756, 415] on div "--" at bounding box center [738, 412] width 110 height 45
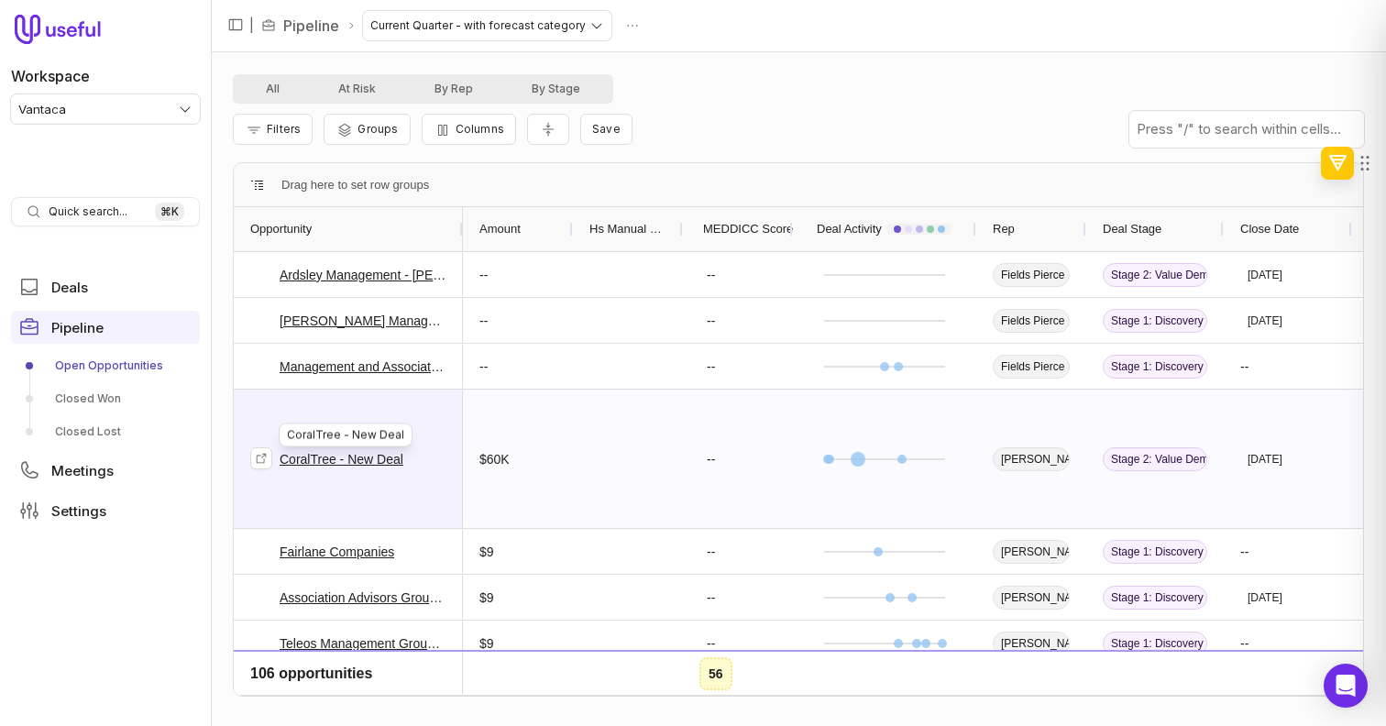
click at [388, 456] on link "CoralTree - New Deal" at bounding box center [342, 459] width 124 height 22
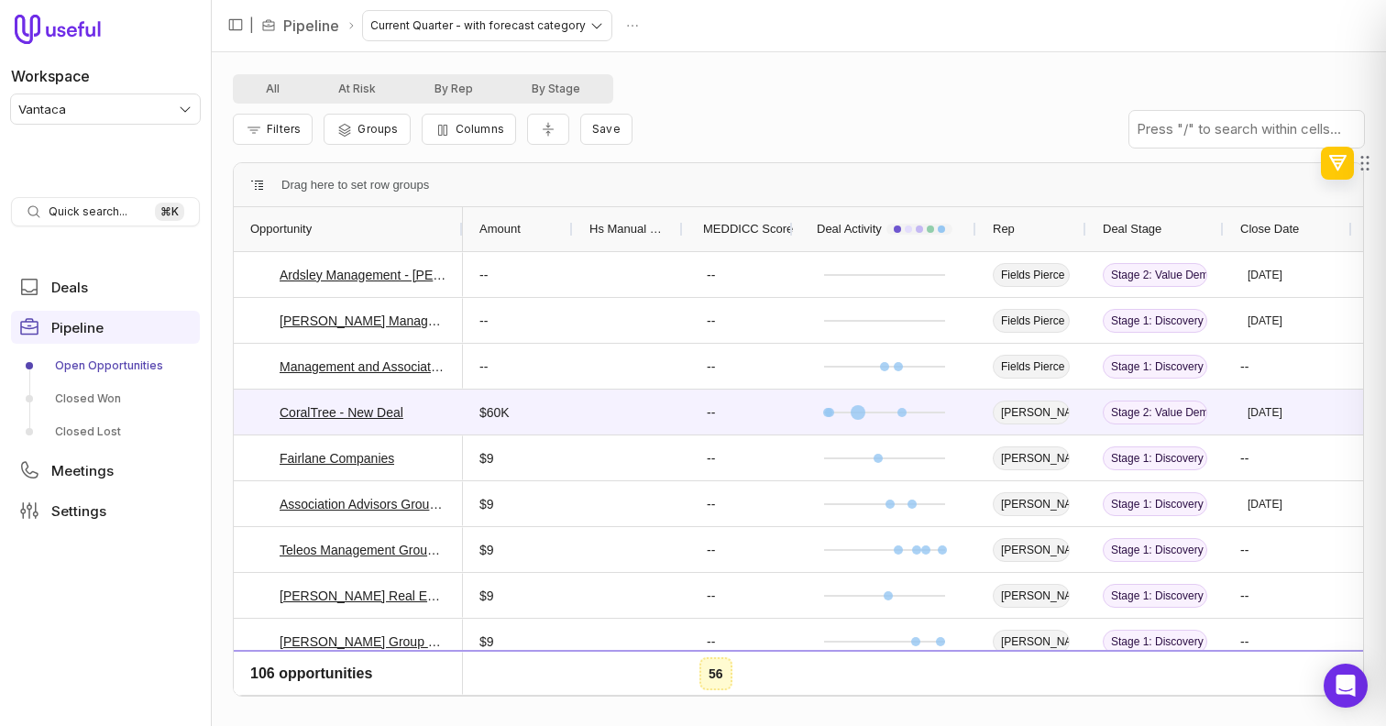
click at [531, 234] on div "Amount" at bounding box center [517, 229] width 77 height 35
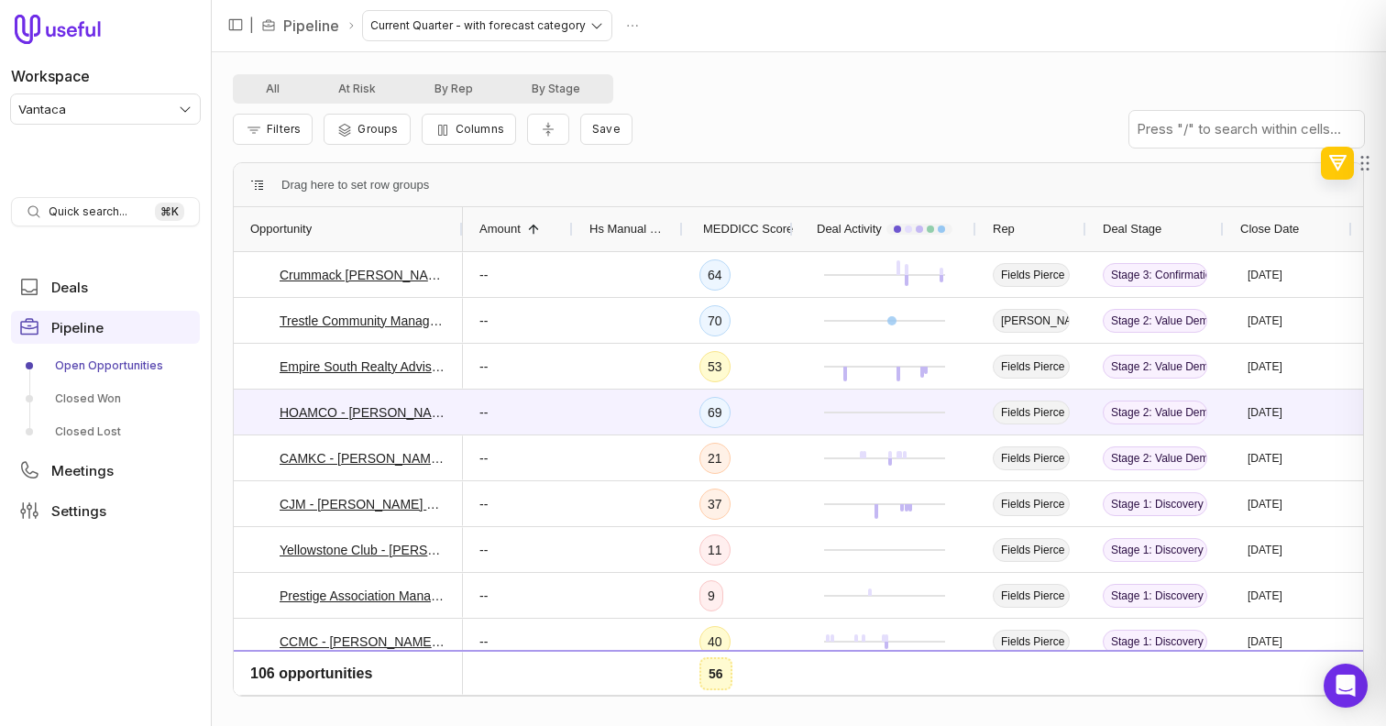
click at [531, 234] on span at bounding box center [533, 229] width 15 height 15
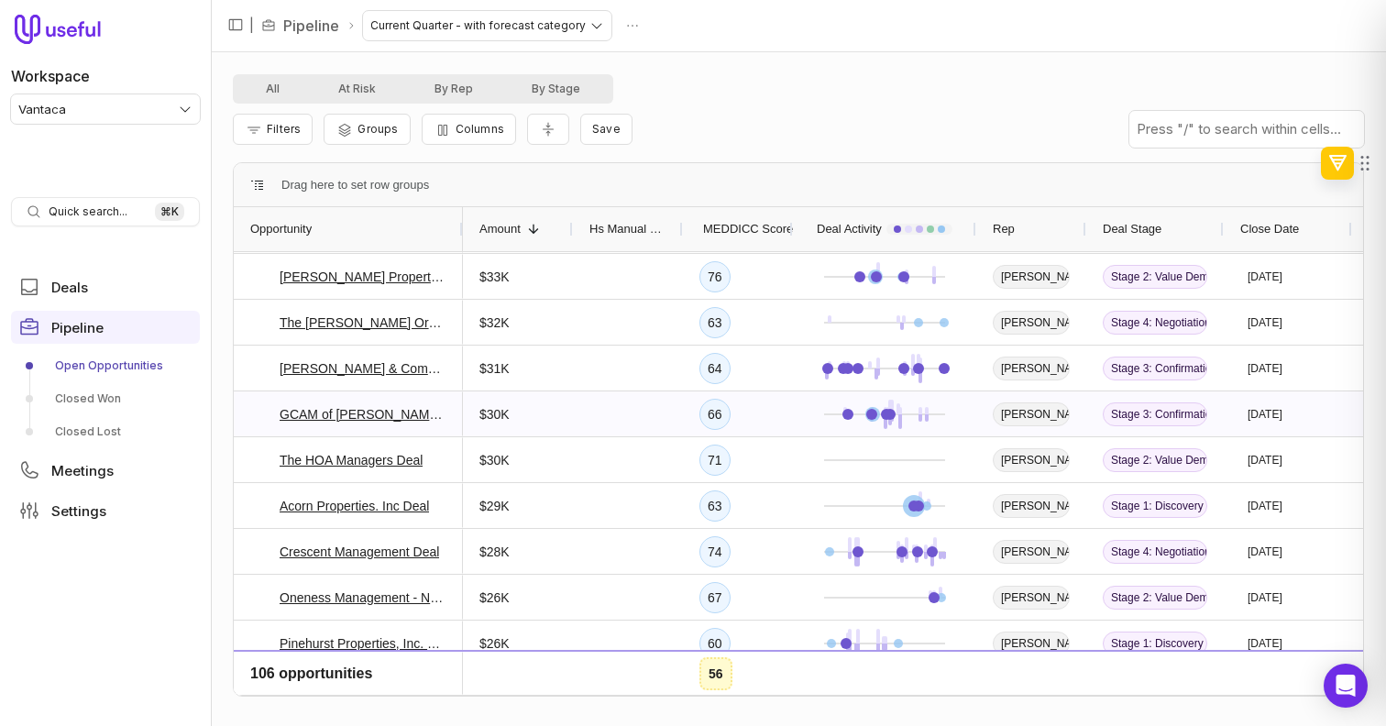
scroll to position [1693, 0]
click at [500, 137] on button "Columns" at bounding box center [469, 129] width 94 height 31
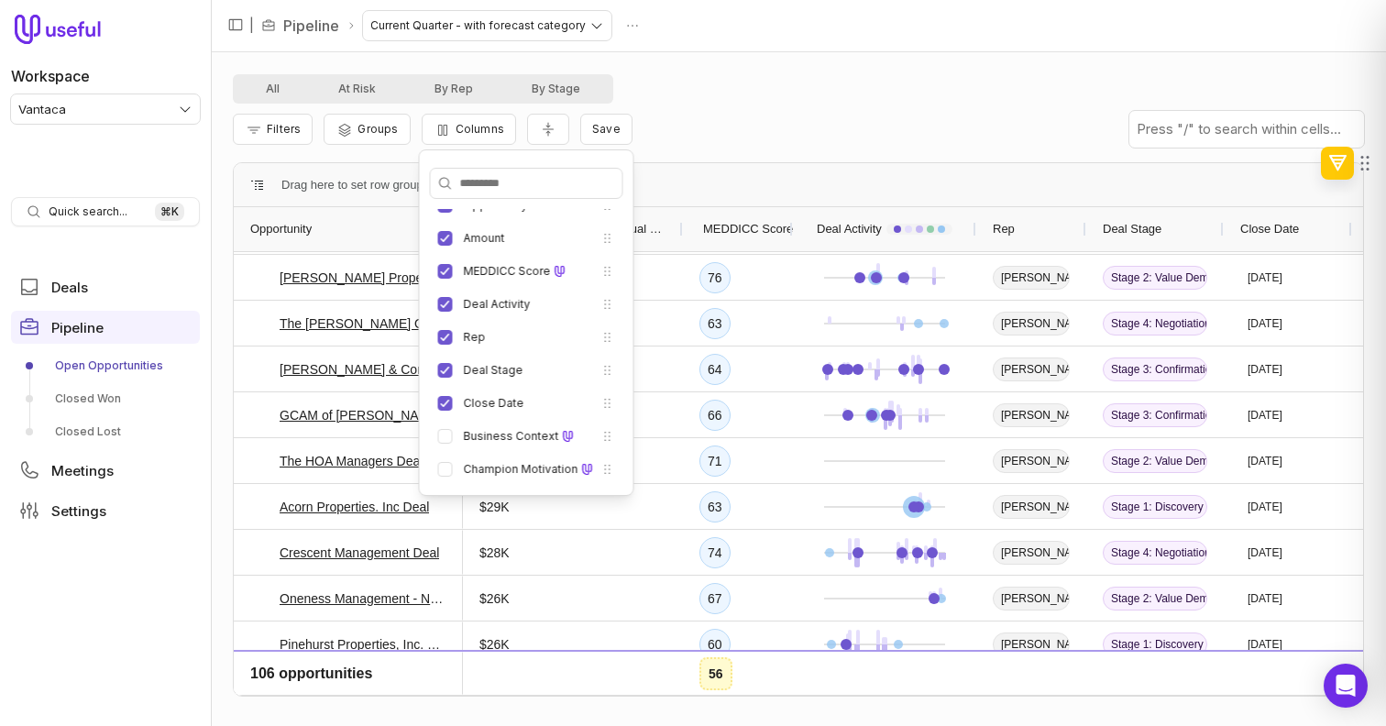
scroll to position [0, 0]
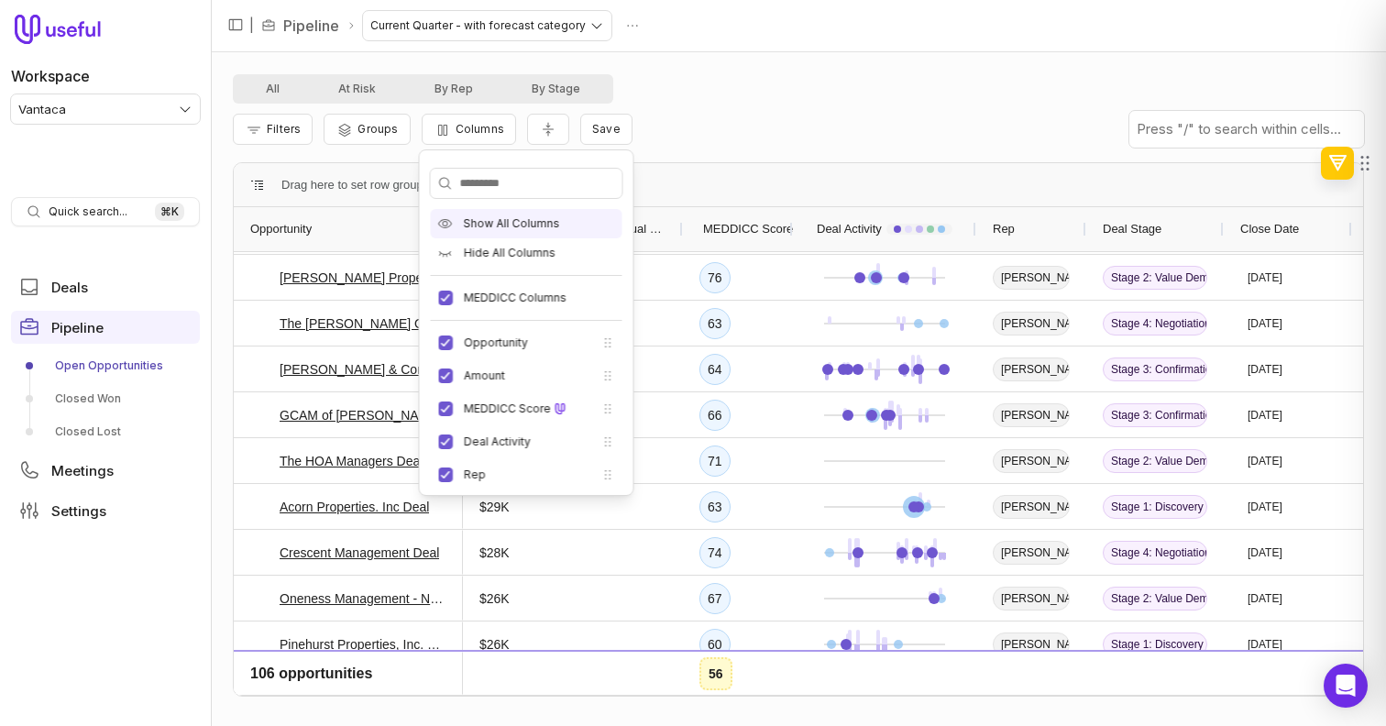
click at [537, 215] on div "Show All Columns" at bounding box center [527, 223] width 192 height 29
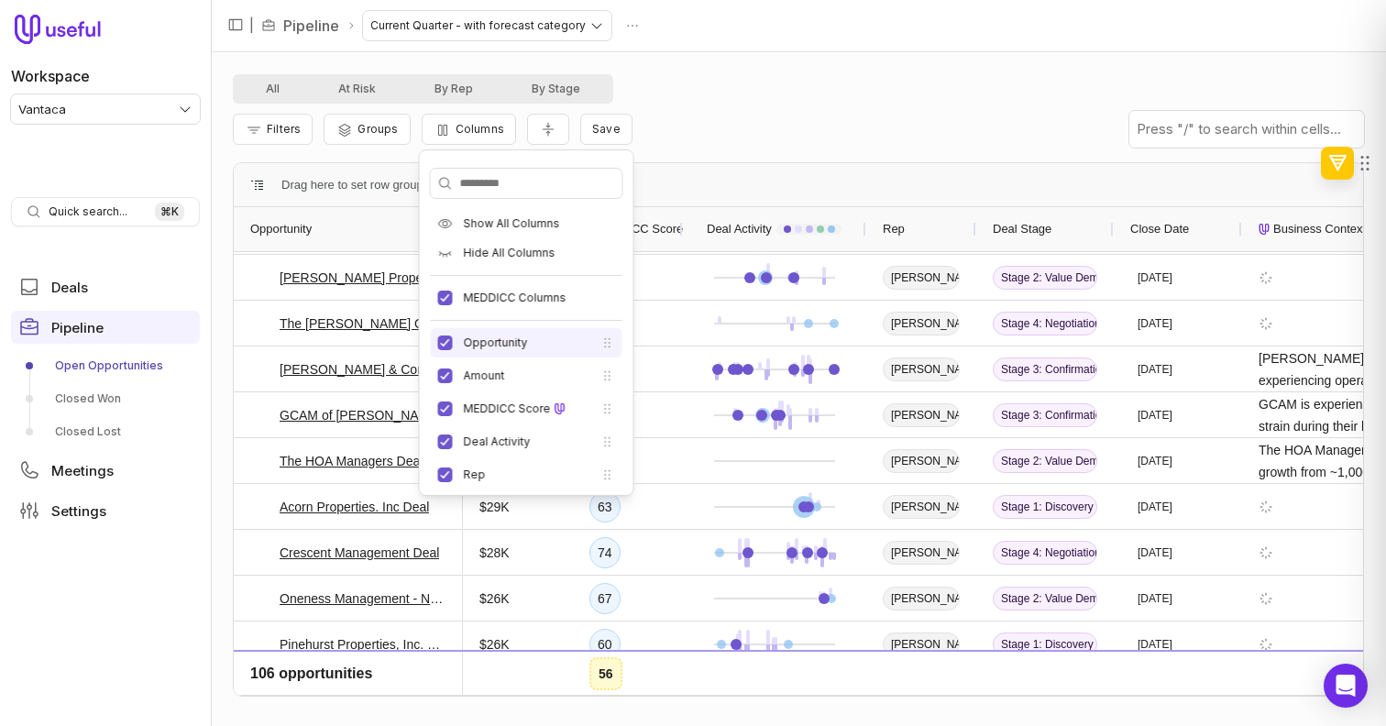
scroll to position [270, 0]
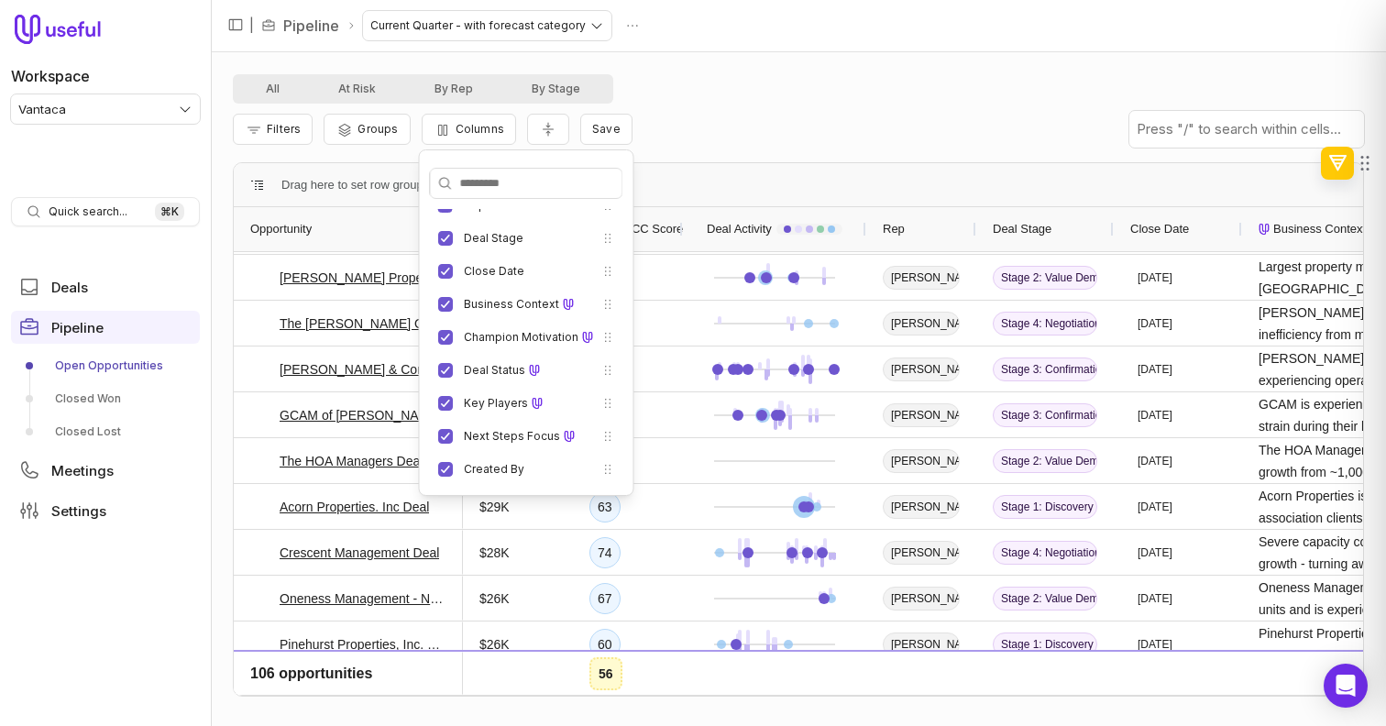
click at [847, 149] on div "Filters Groups Columns Save" at bounding box center [798, 129] width 1131 height 51
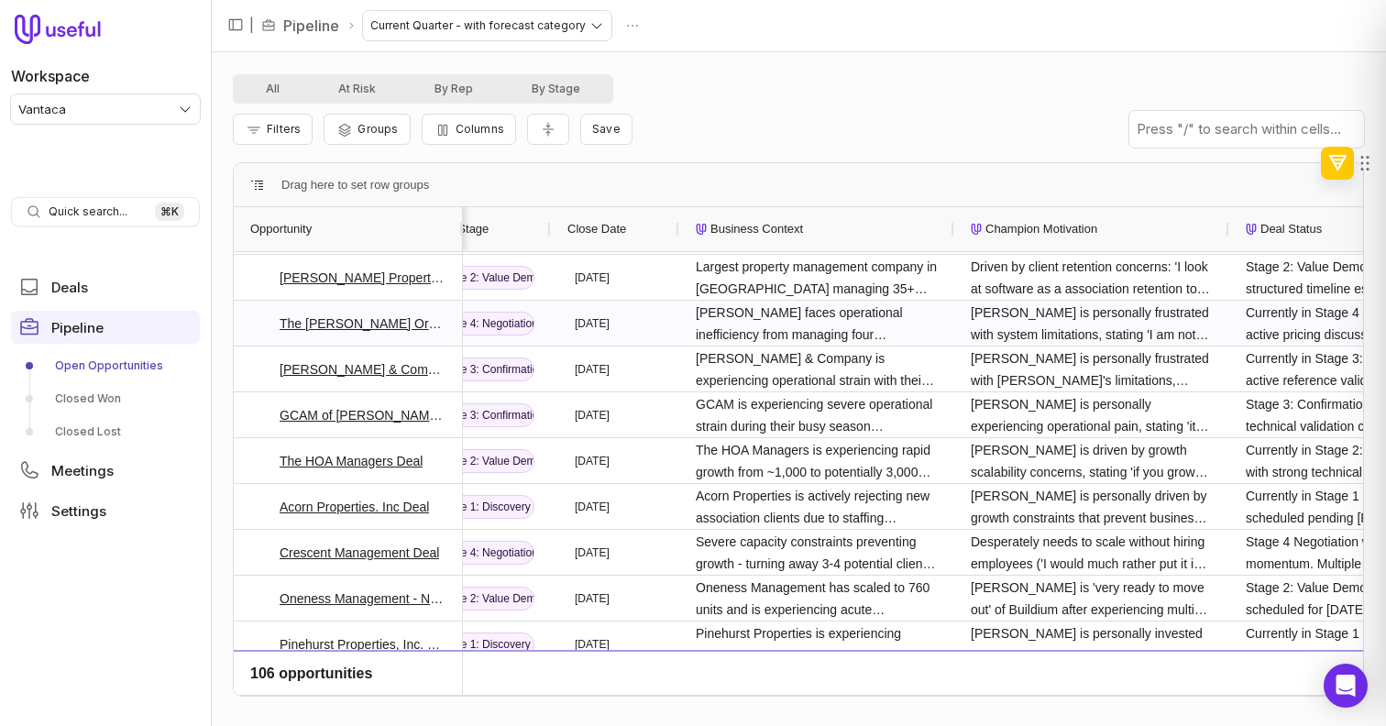
scroll to position [0, 1042]
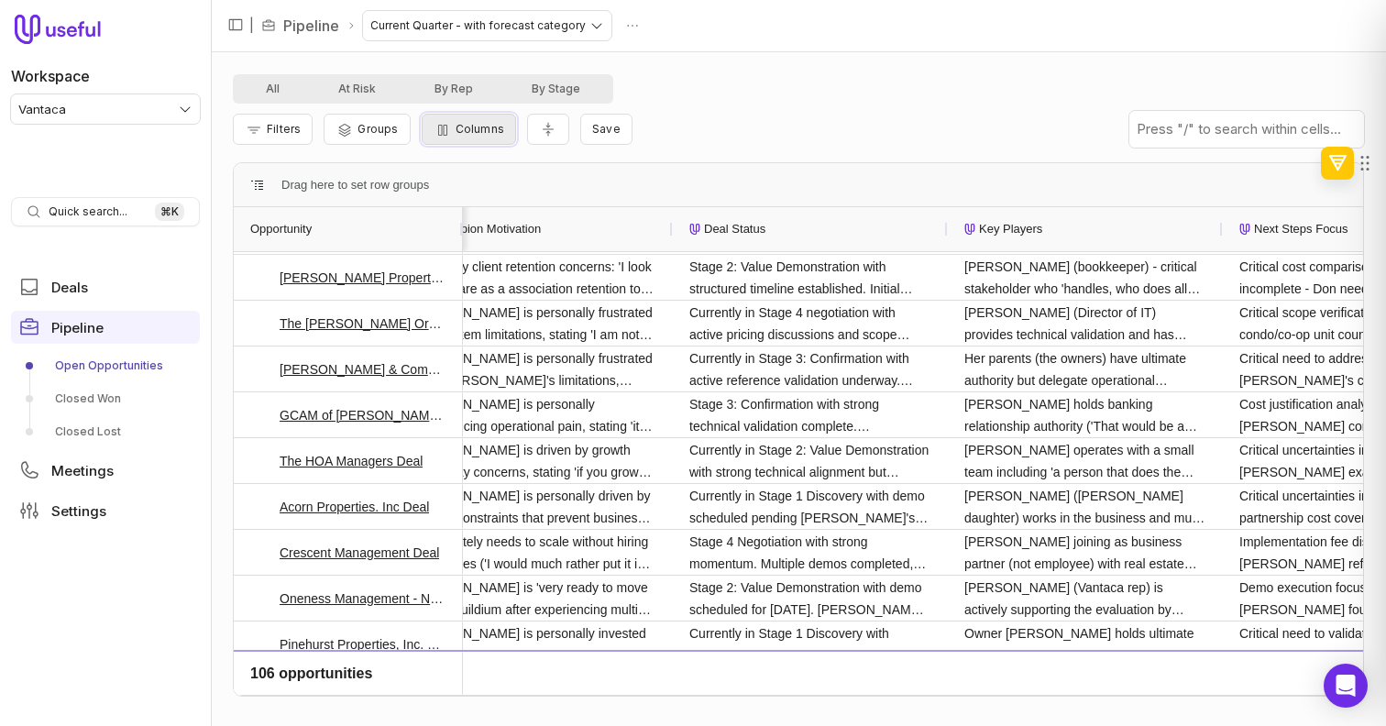
click at [458, 126] on span "Columns" at bounding box center [480, 129] width 49 height 14
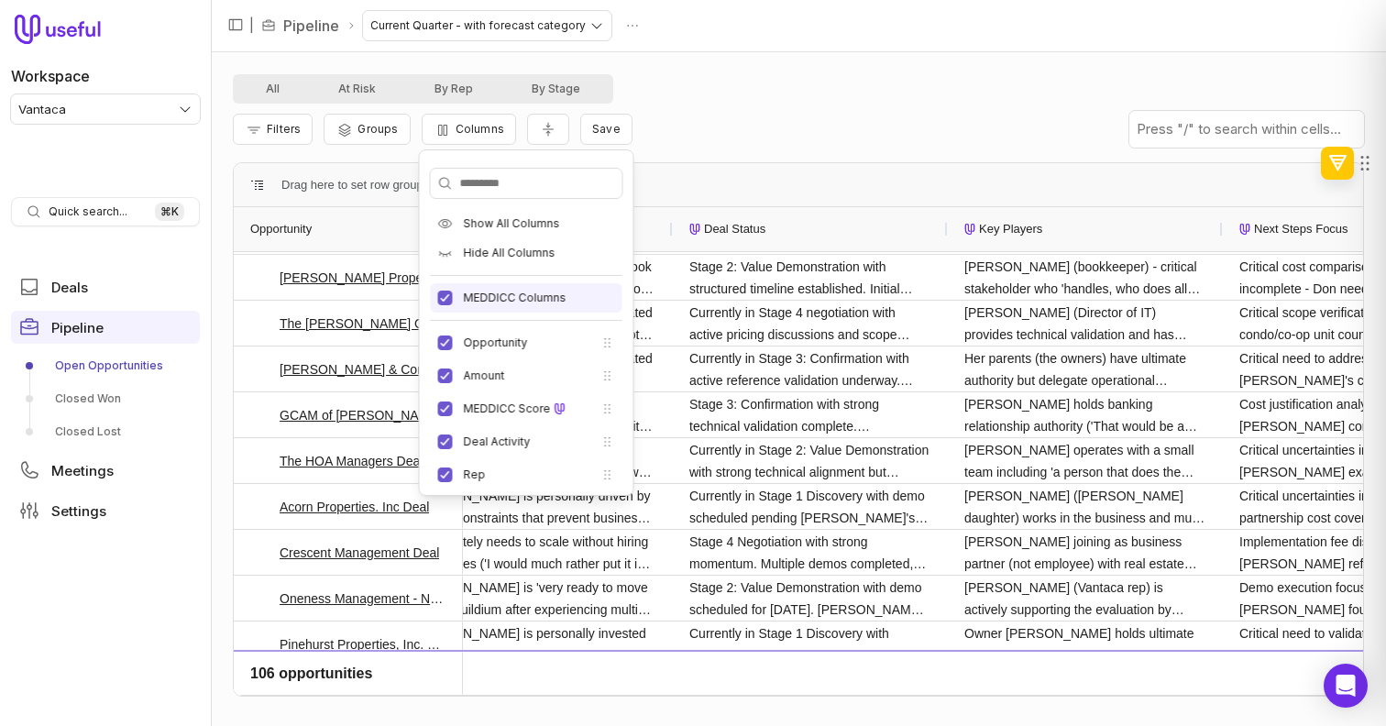
click at [472, 305] on div "MEDDICC Columns" at bounding box center [527, 297] width 192 height 29
click at [673, 184] on div "Drag here to set row groups" at bounding box center [798, 185] width 1129 height 44
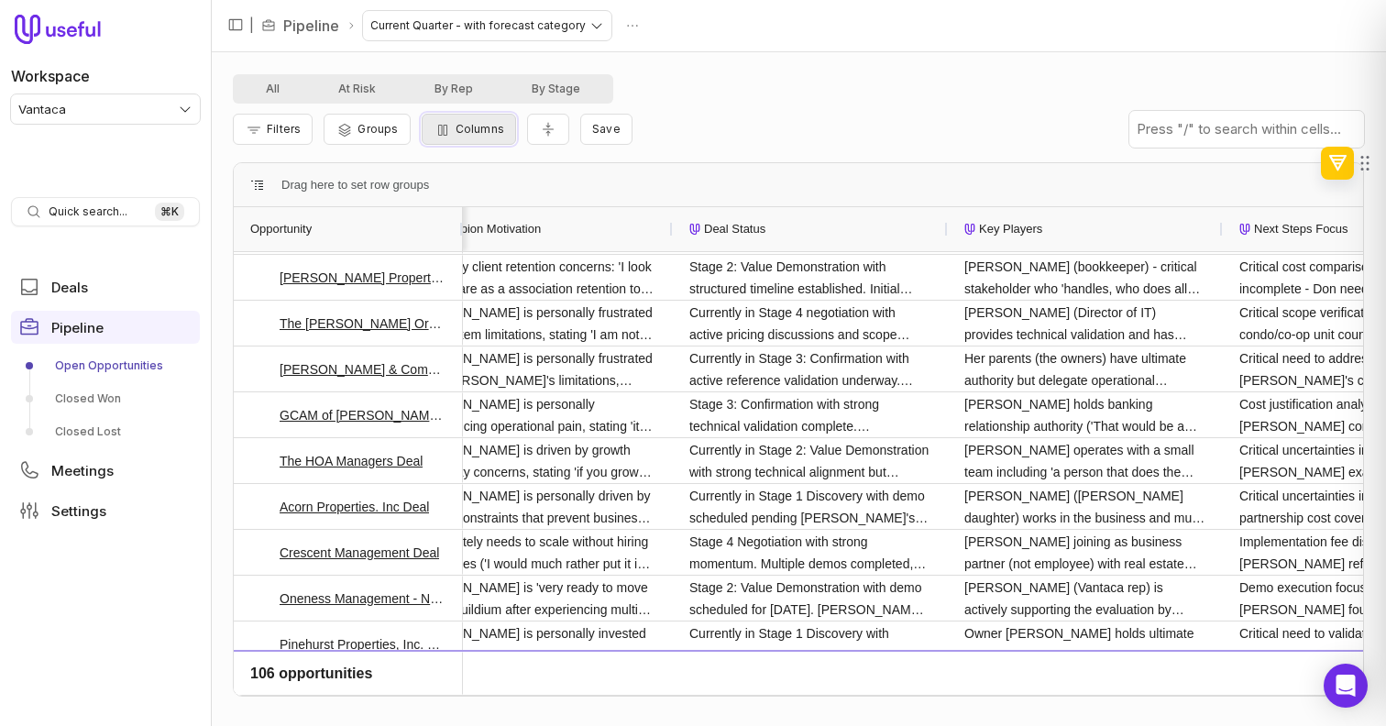
click at [490, 129] on span "Columns" at bounding box center [480, 129] width 49 height 14
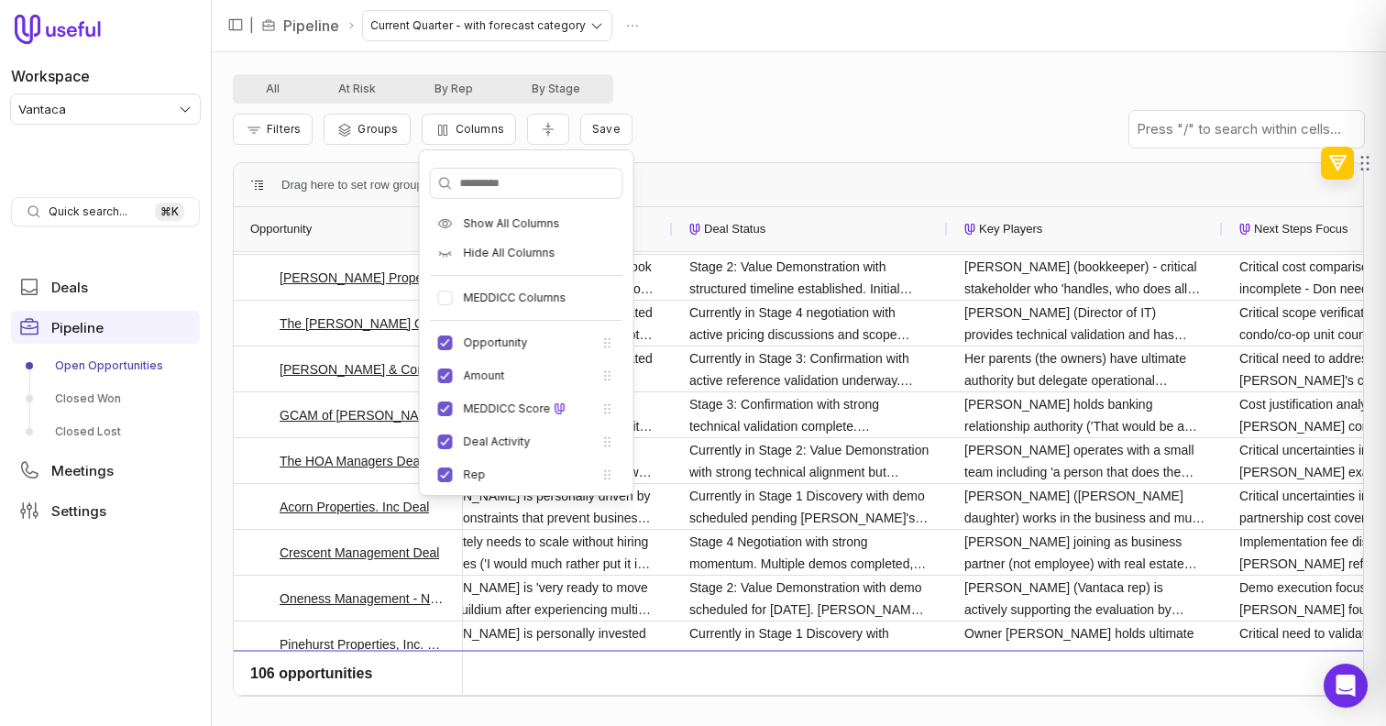
click at [537, 303] on label "MEDDICC Columns" at bounding box center [515, 298] width 103 height 15
click at [453, 303] on button "MEDDICC Columns" at bounding box center [445, 298] width 15 height 15
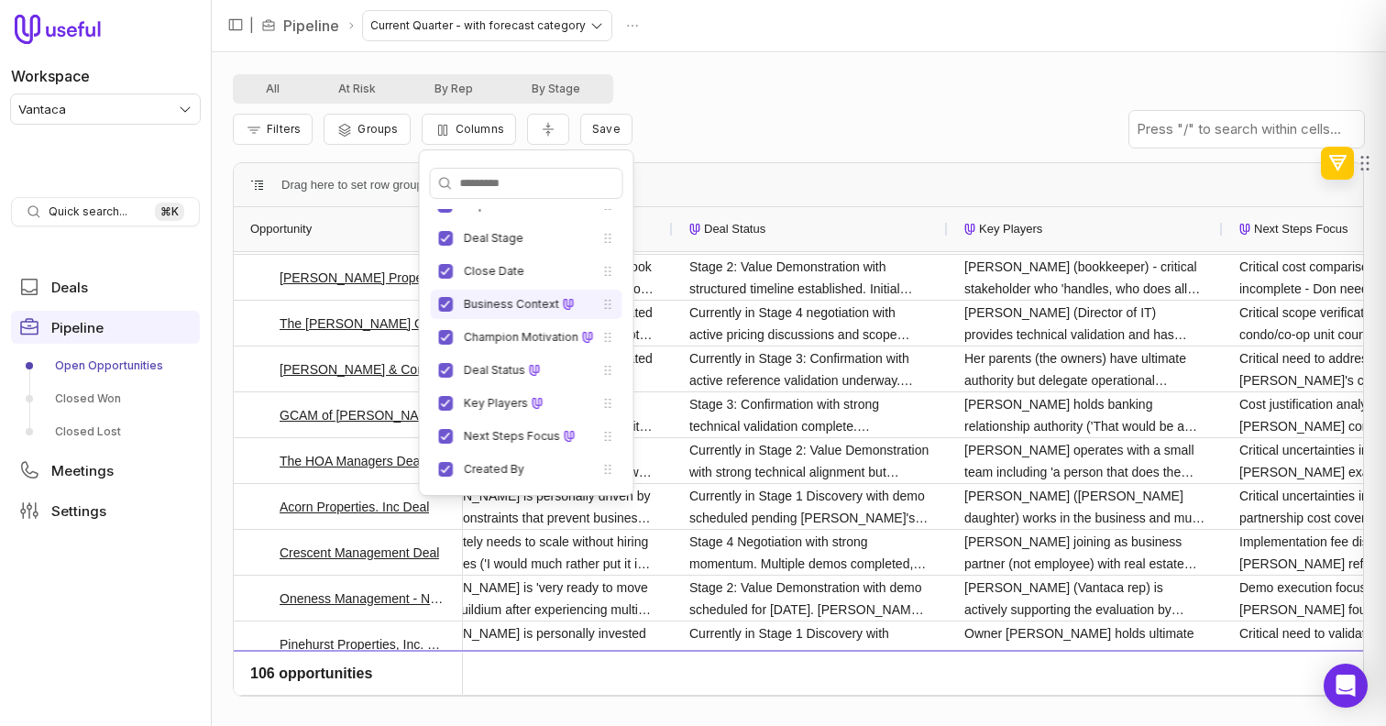
click at [537, 303] on label "Business Context" at bounding box center [511, 304] width 95 height 15
click at [453, 303] on button "Business Context" at bounding box center [445, 304] width 15 height 15
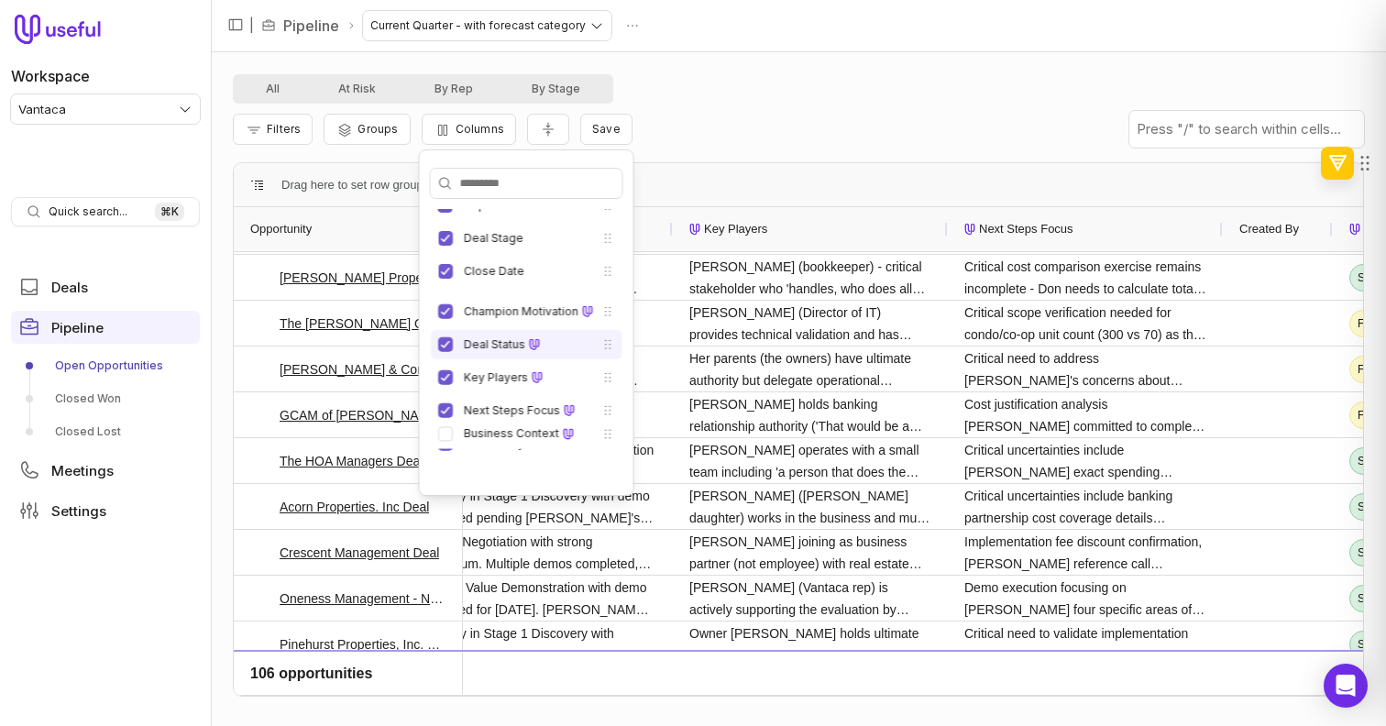
click at [537, 337] on div "Deal Status" at bounding box center [528, 344] width 129 height 15
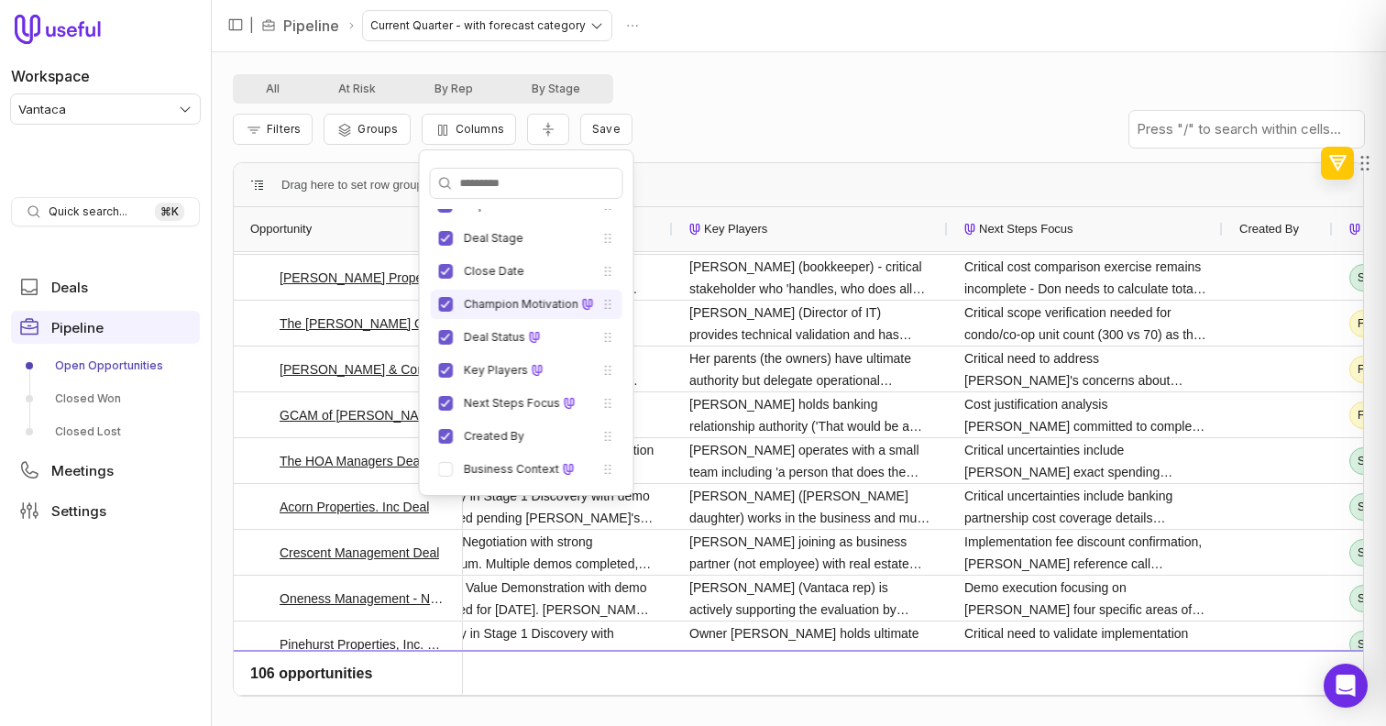
click at [542, 313] on li "Champion Motivation" at bounding box center [527, 304] width 192 height 29
click at [446, 302] on button "Champion Motivation" at bounding box center [445, 304] width 15 height 15
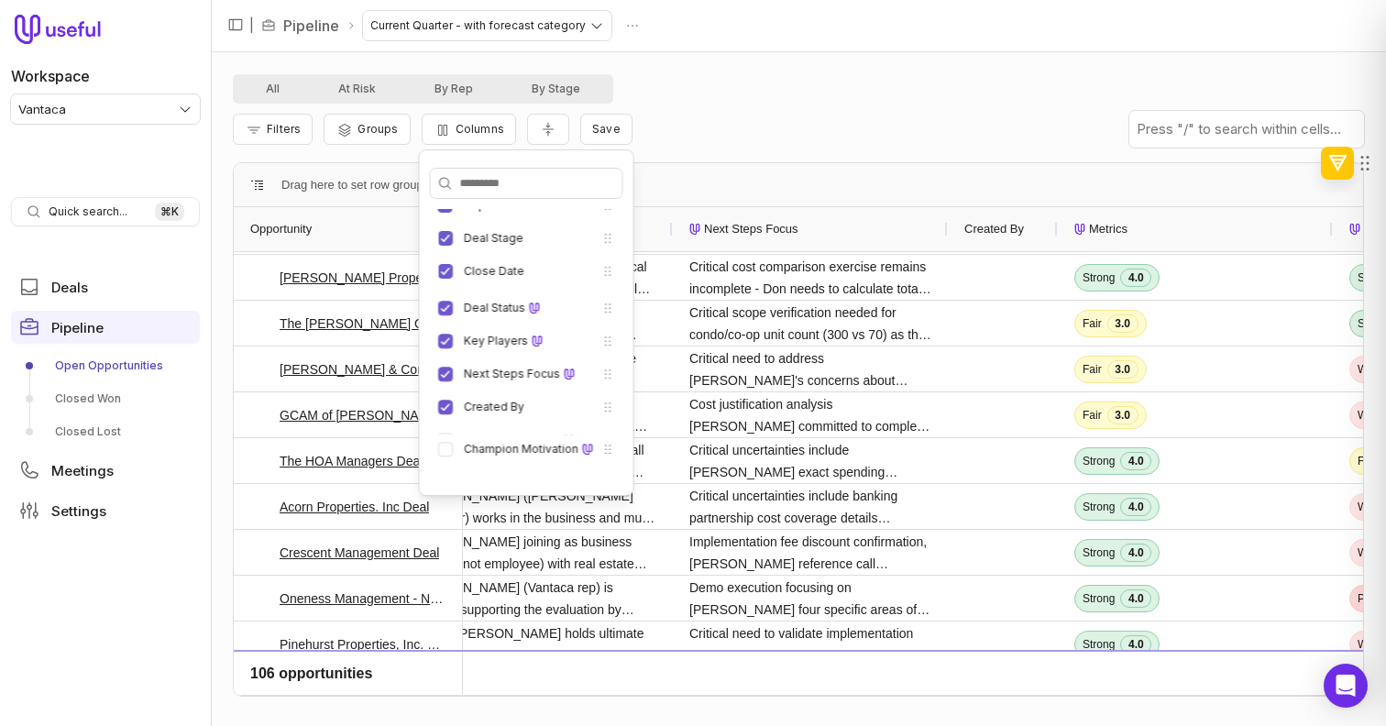
click at [446, 319] on ul "Opportunity Amount MEDDICC Score Deal Activity Rep Deal Stage Close Date Deal S…" at bounding box center [527, 271] width 192 height 425
click at [446, 309] on button "Deal Status" at bounding box center [445, 304] width 15 height 15
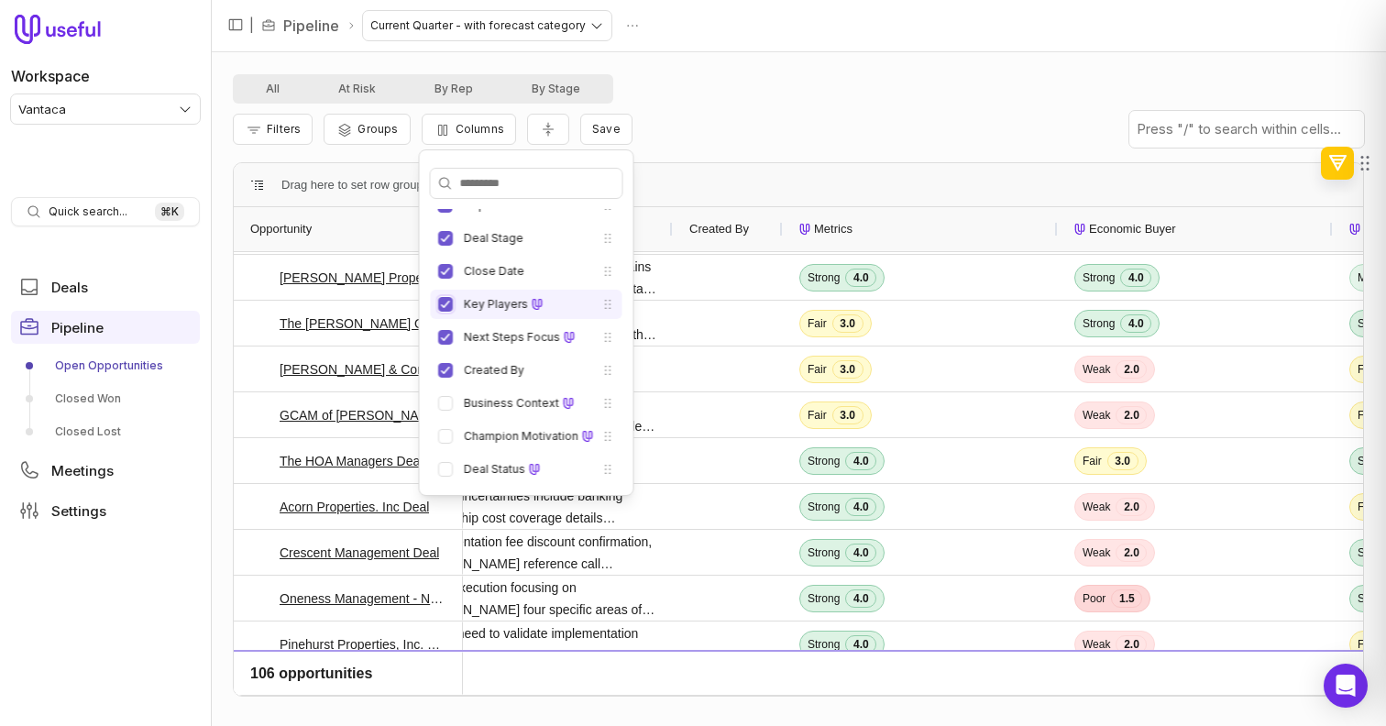
click at [446, 309] on button "Key Players" at bounding box center [445, 304] width 15 height 15
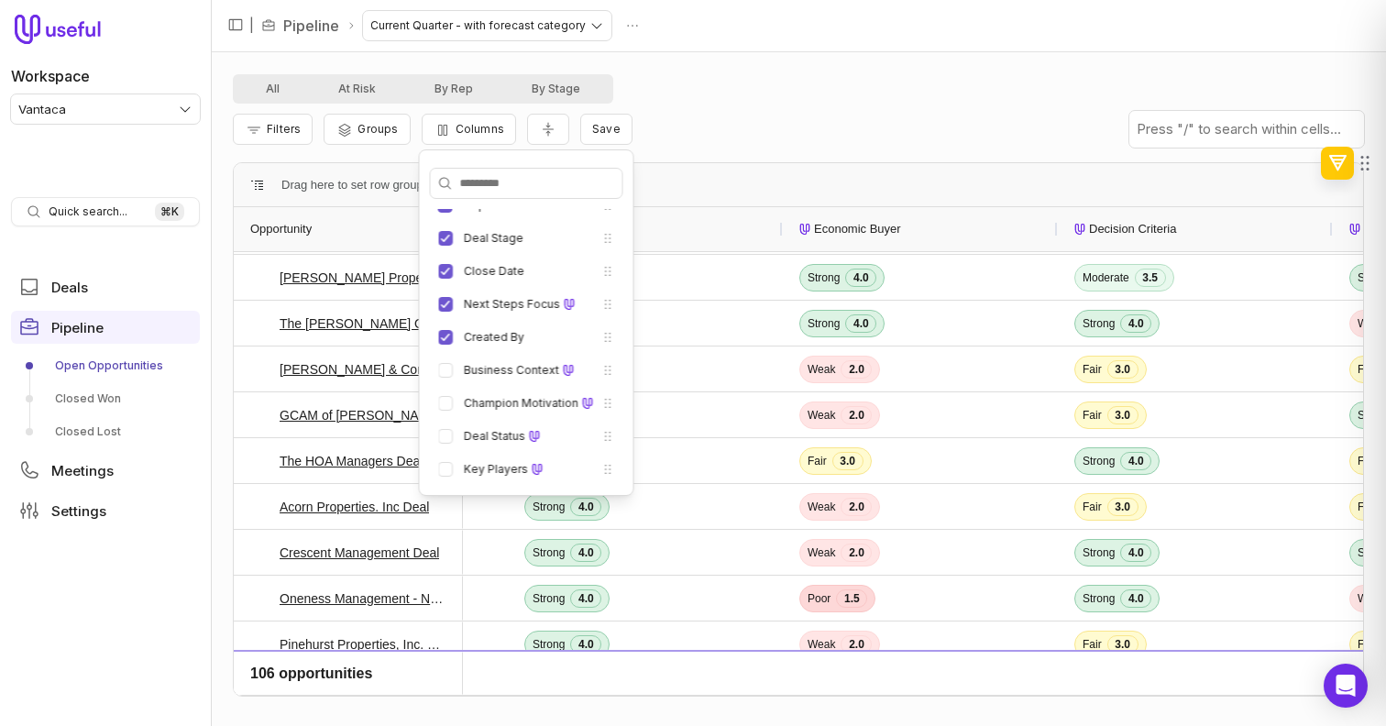
click at [446, 321] on ul "Opportunity Amount MEDDICC Score Deal Activity Rep Deal Stage Close Date Next S…" at bounding box center [527, 271] width 192 height 425
click at [446, 307] on button "Next Steps Focus" at bounding box center [445, 304] width 15 height 15
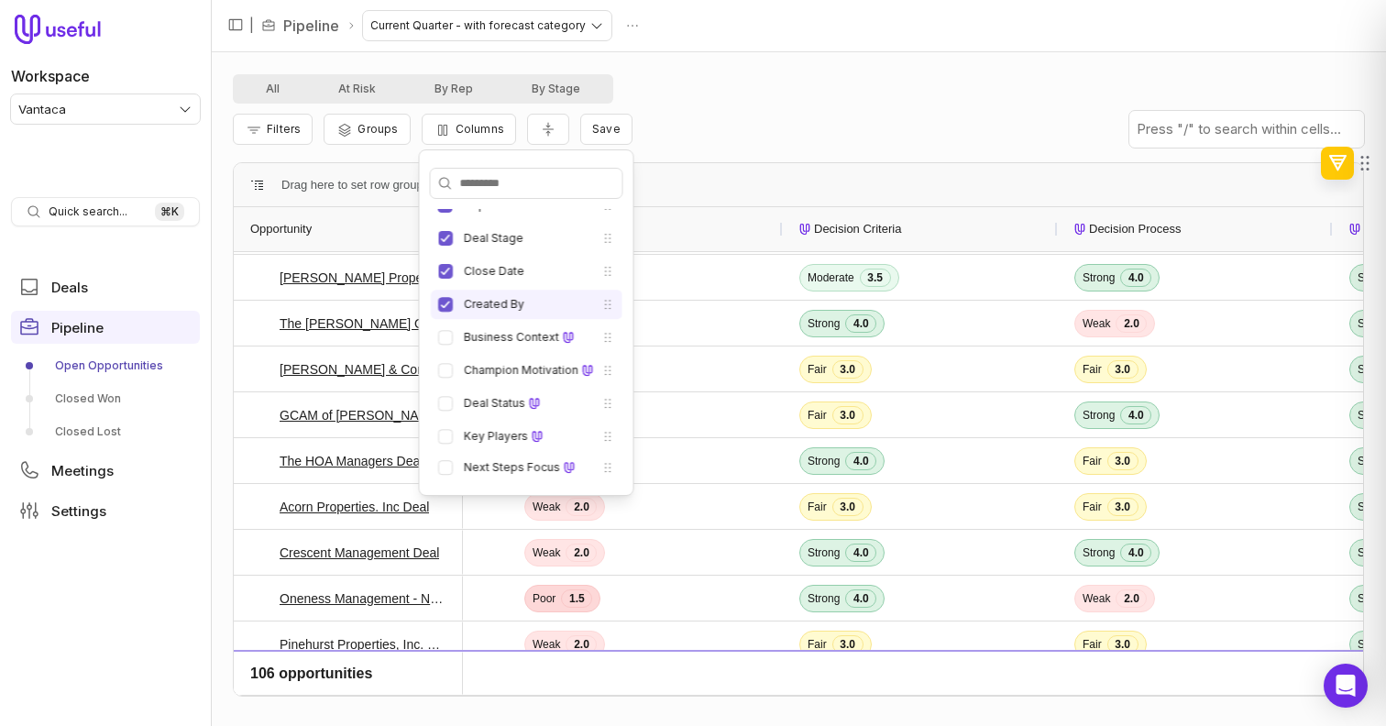
click at [446, 313] on li "Created By" at bounding box center [527, 304] width 192 height 29
click at [446, 305] on button "Created By" at bounding box center [445, 304] width 15 height 15
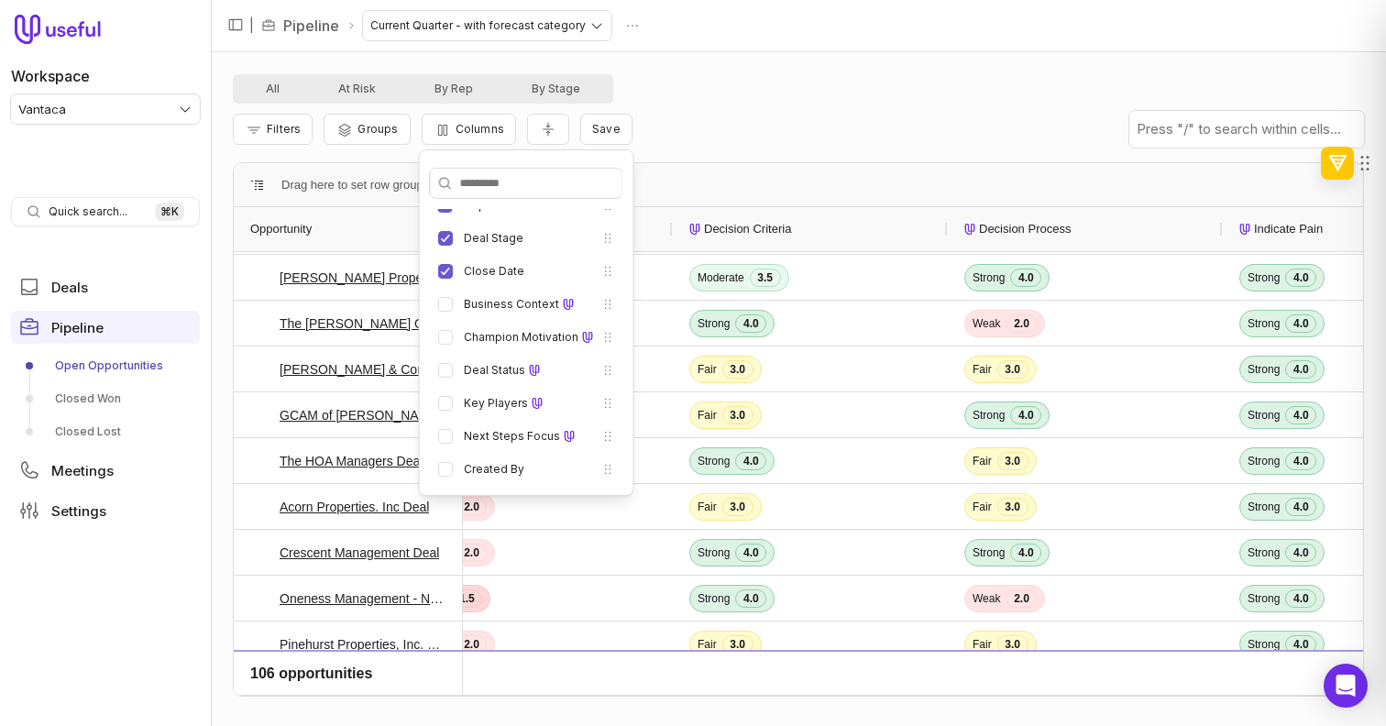
click at [691, 181] on div "Drag here to set row groups" at bounding box center [798, 185] width 1129 height 44
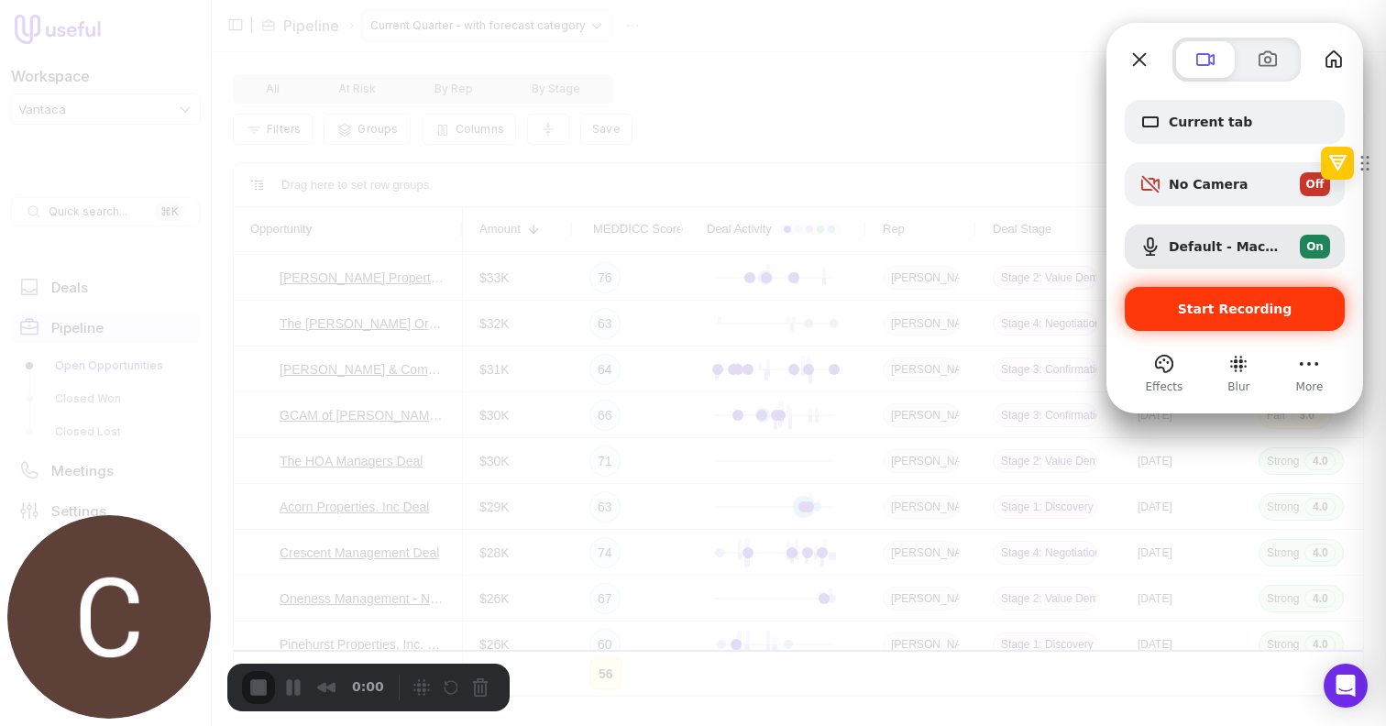
click at [1154, 300] on div "Start Recording" at bounding box center [1235, 309] width 220 height 44
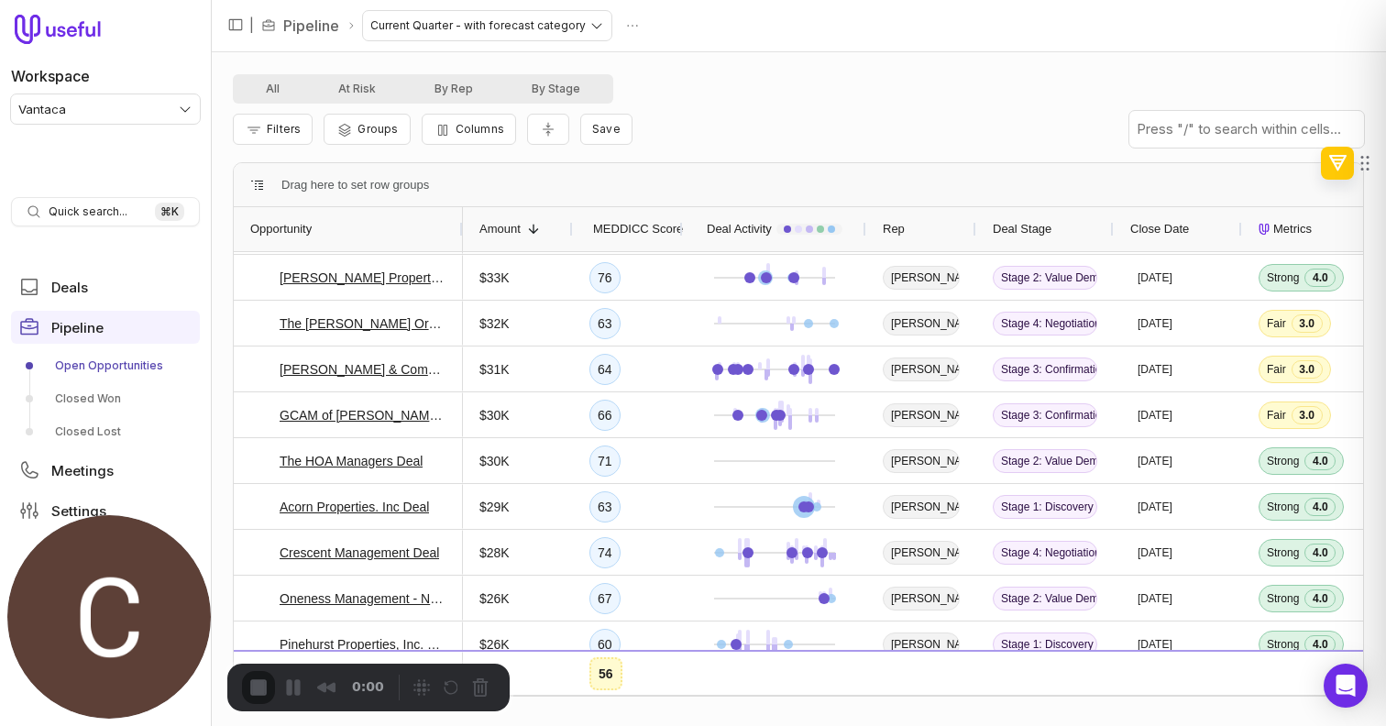
click at [702, 130] on div "Filters Groups Columns Save" at bounding box center [798, 129] width 1131 height 51
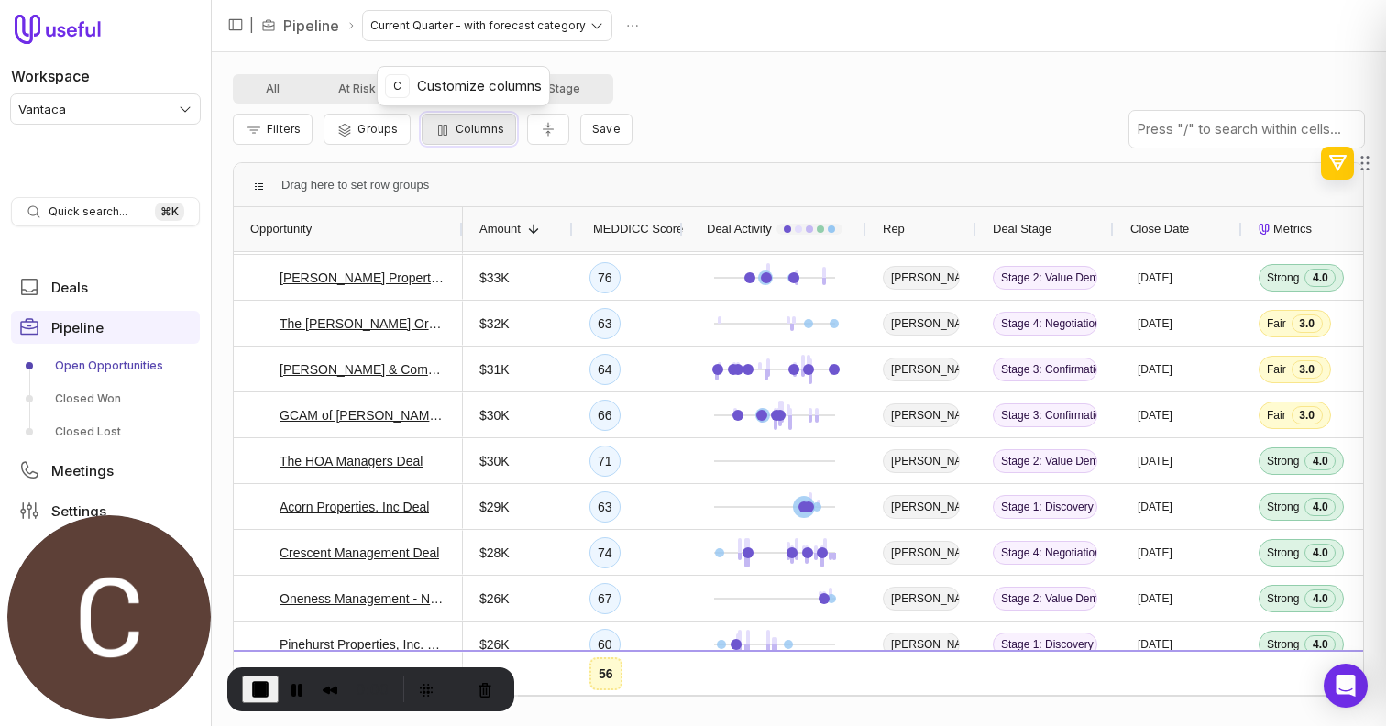
click at [484, 133] on span "Columns" at bounding box center [480, 129] width 49 height 14
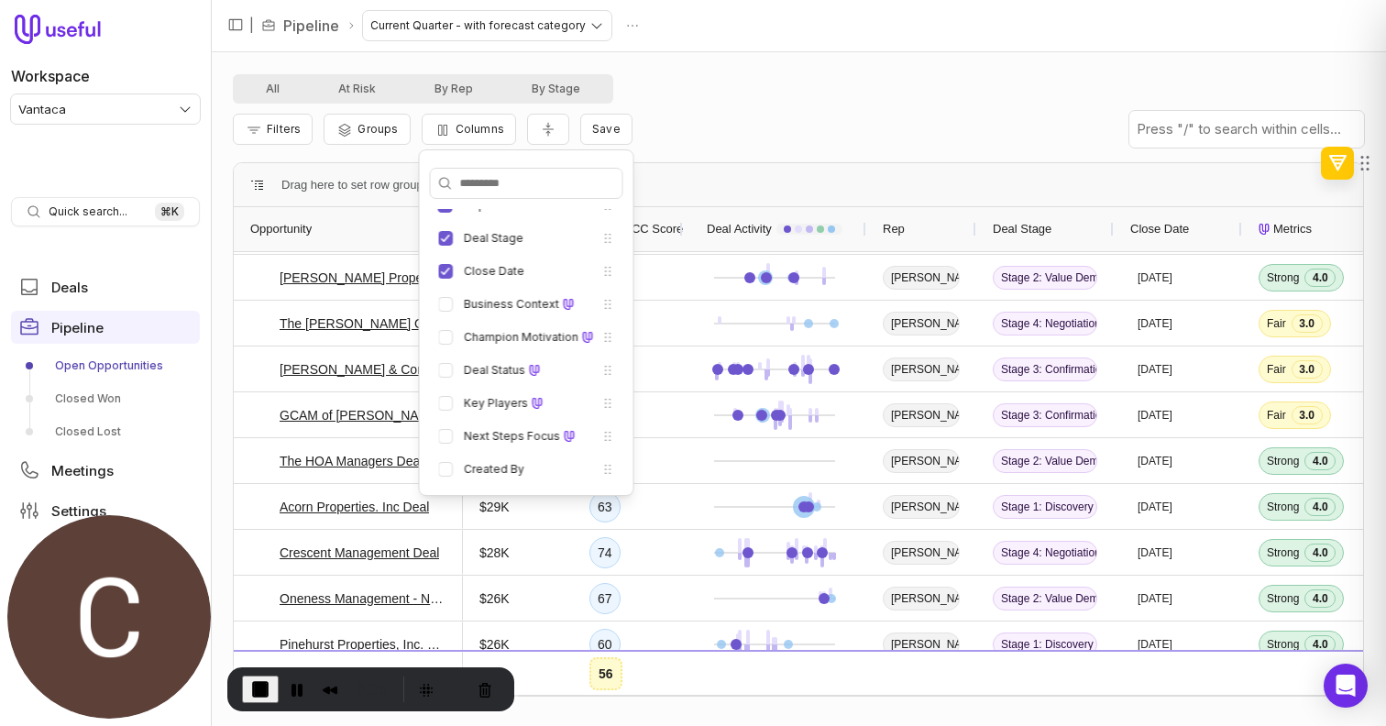
click at [260, 686] on span "End Recording" at bounding box center [260, 689] width 22 height 22
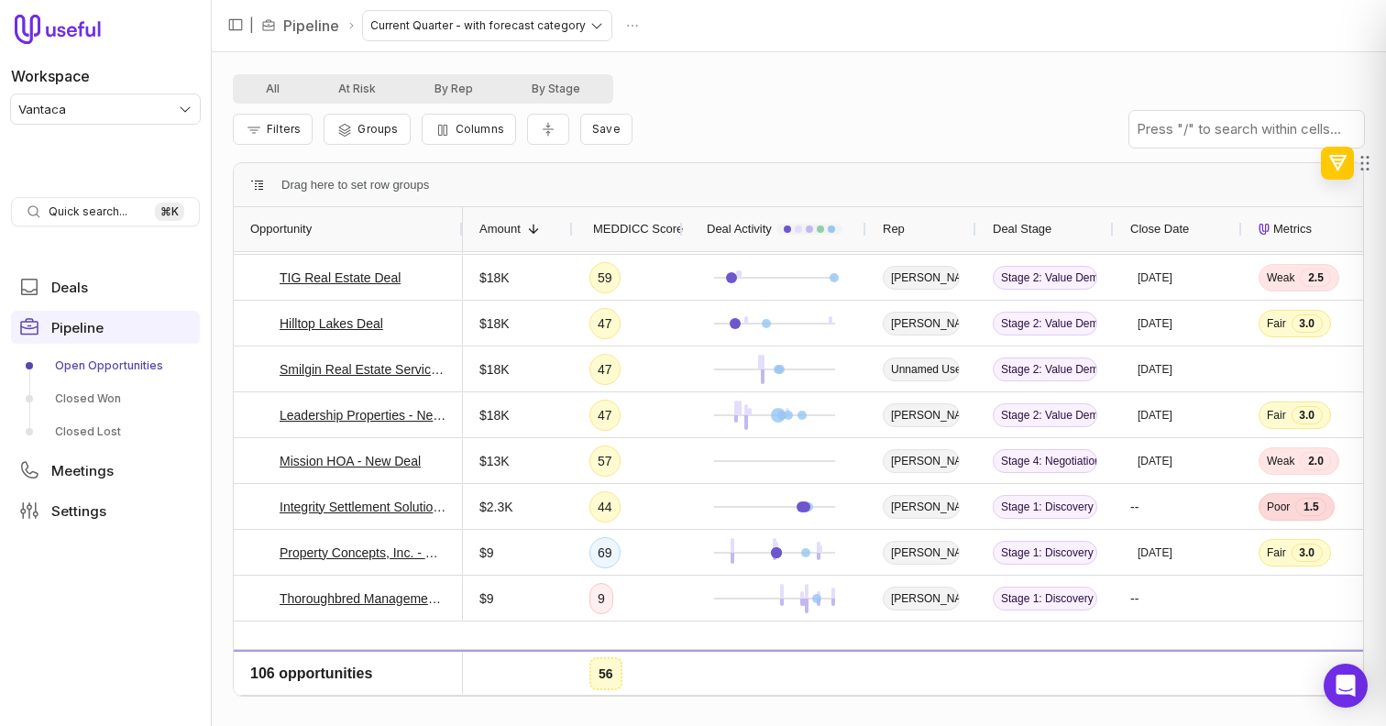
scroll to position [3015, 0]
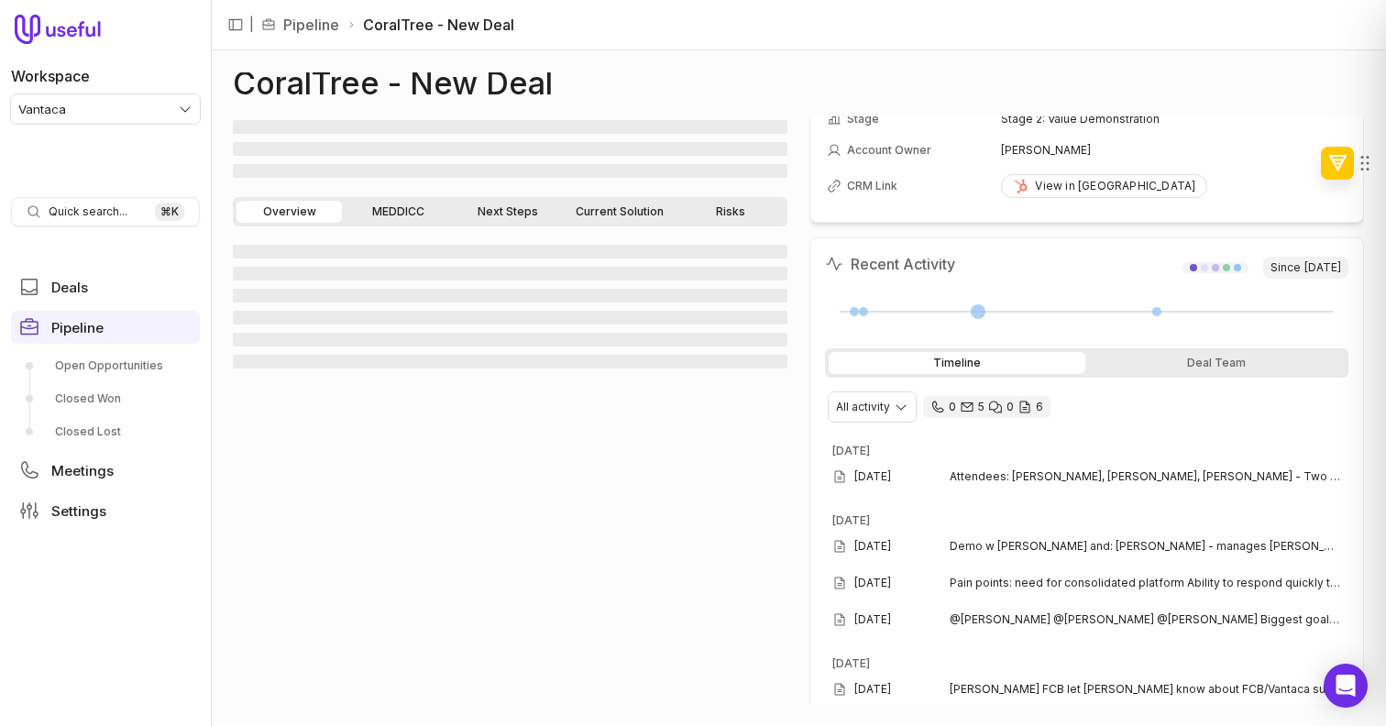
scroll to position [238, 0]
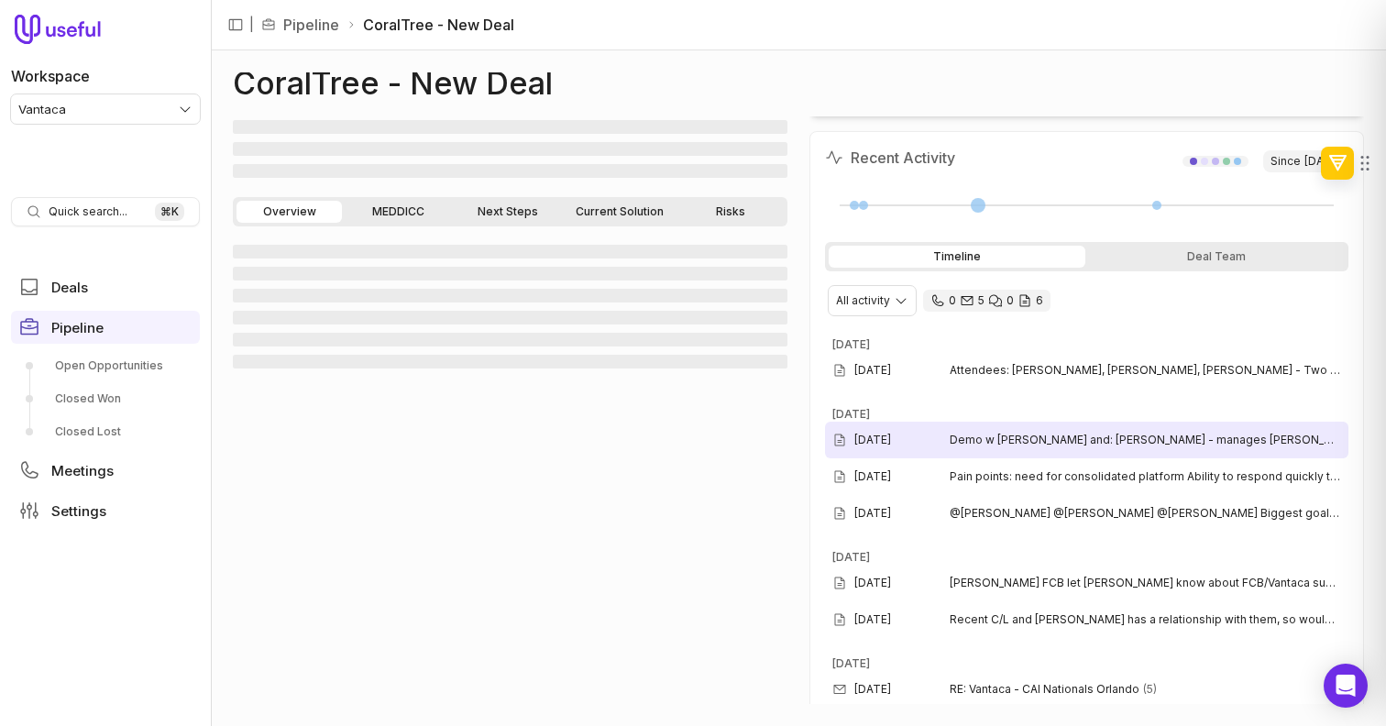
click at [1078, 454] on div "Jul 15, 2025 Demo w Kim and: Janet Krautstrunk - manages Everline association (…" at bounding box center [1086, 440] width 523 height 37
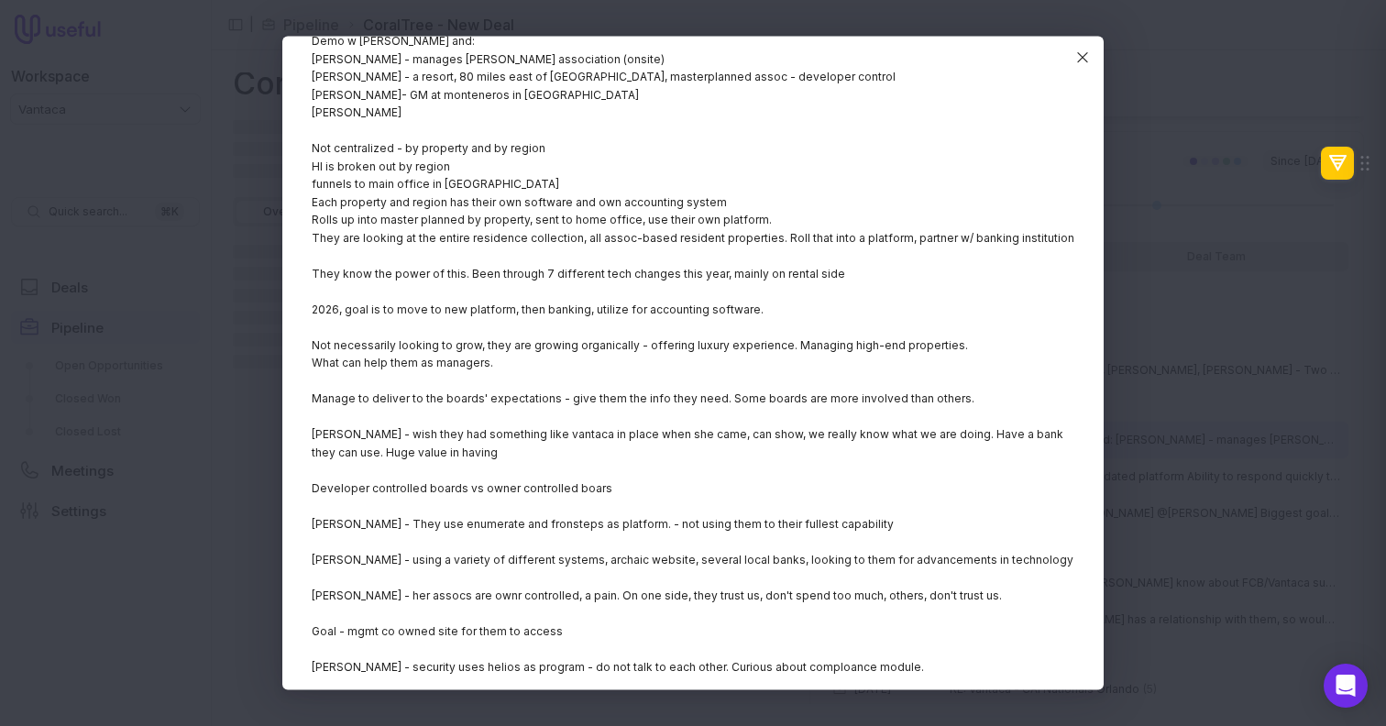
scroll to position [0, 0]
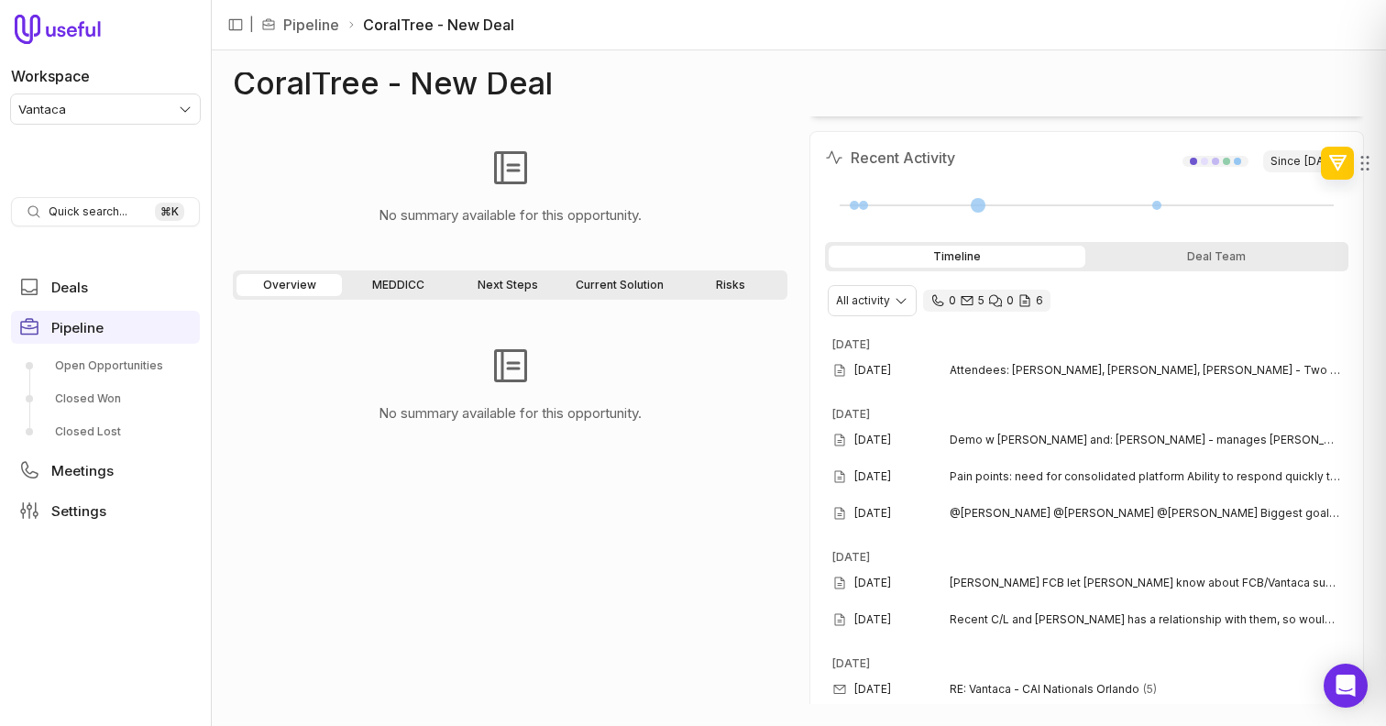
click at [729, 368] on div "No summary available for this opportunity." at bounding box center [510, 383] width 555 height 139
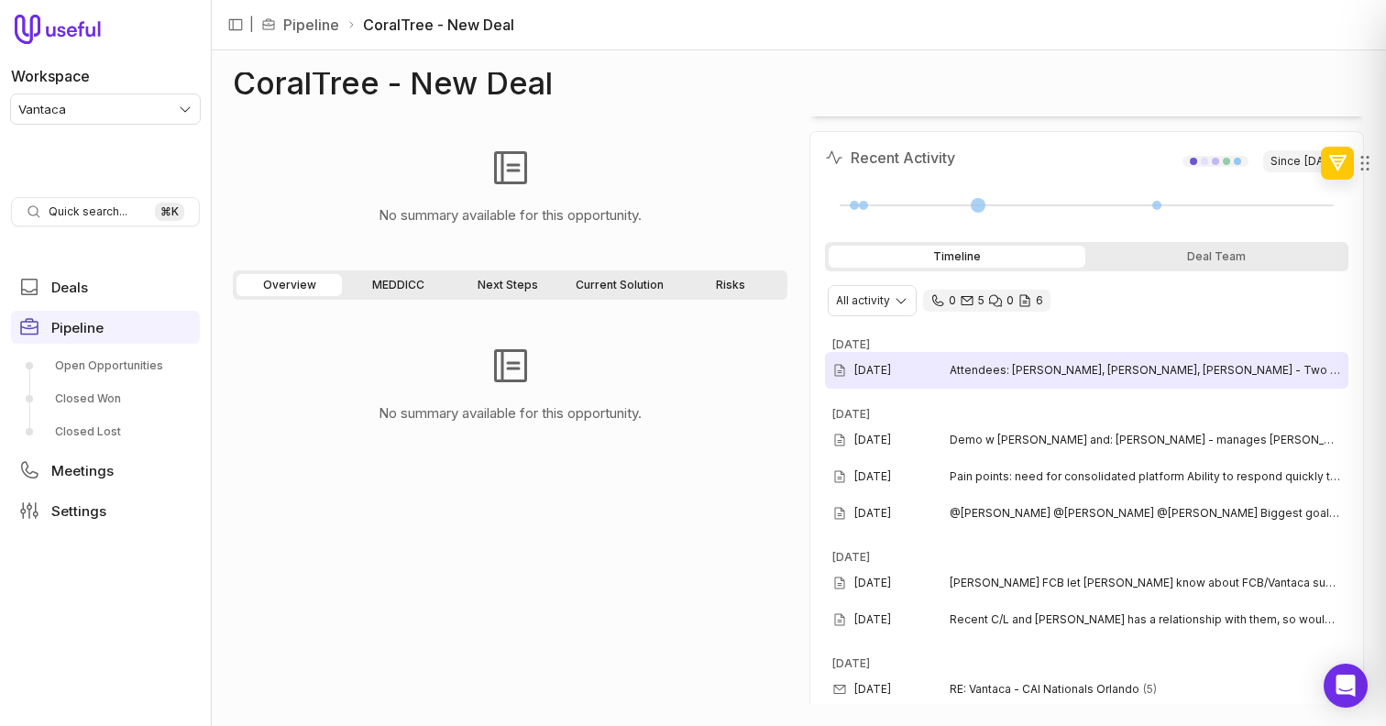
click at [891, 376] on time "Aug 6, 2025" at bounding box center [872, 370] width 37 height 15
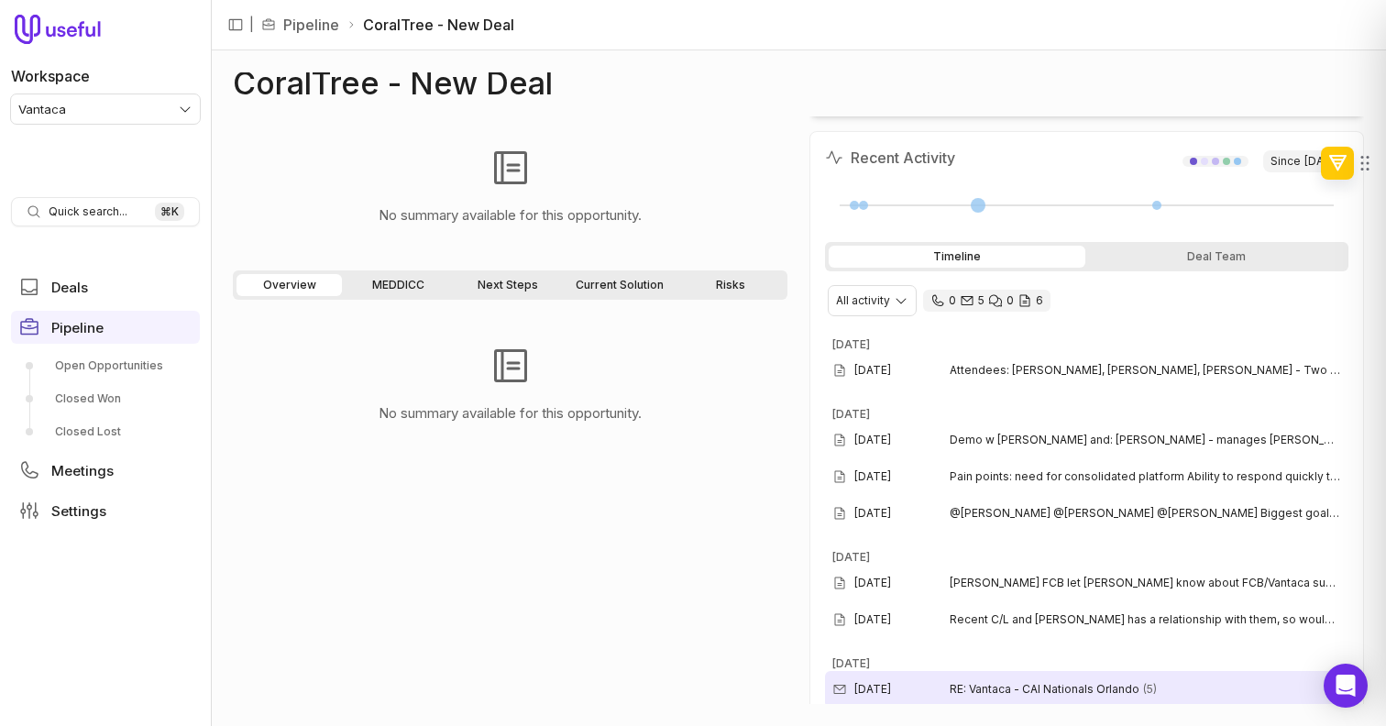
click at [1114, 682] on span "RE: Vantaca - CAI Nationals Orlando" at bounding box center [1045, 689] width 190 height 15
